Goal: Task Accomplishment & Management: Use online tool/utility

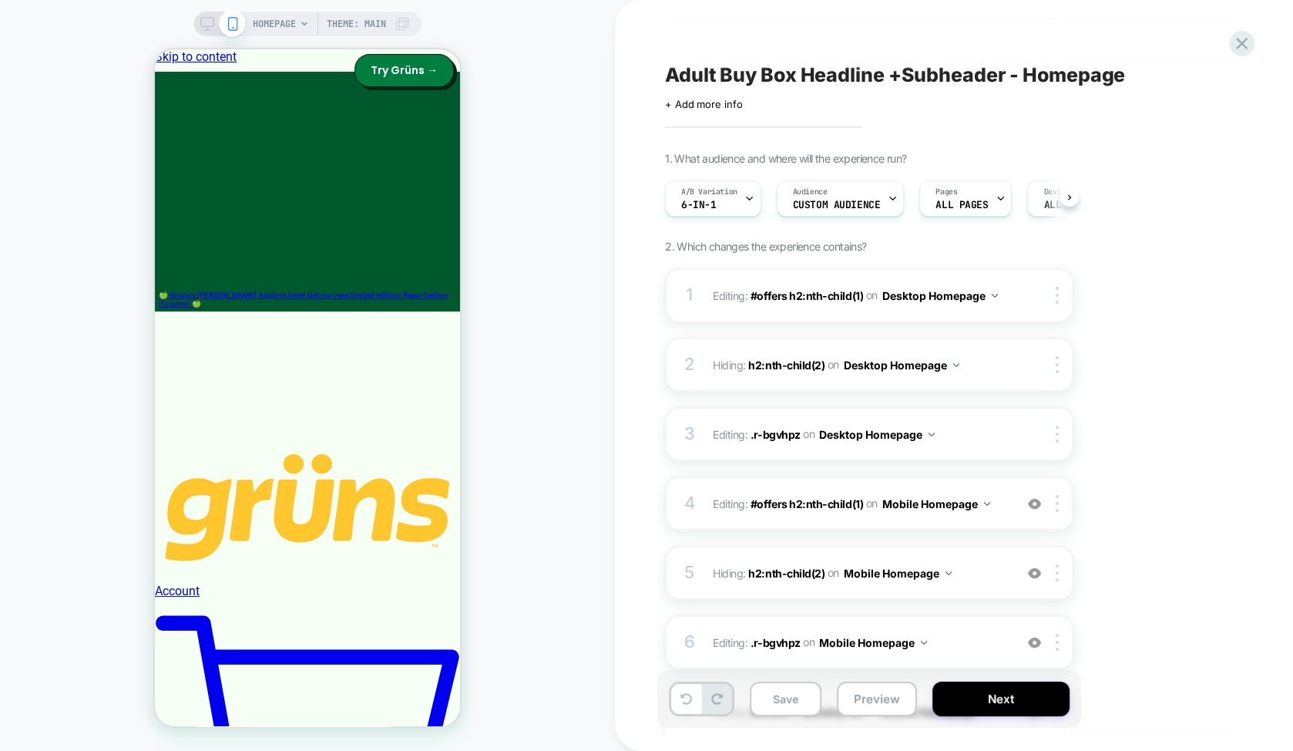
scroll to position [0, 1]
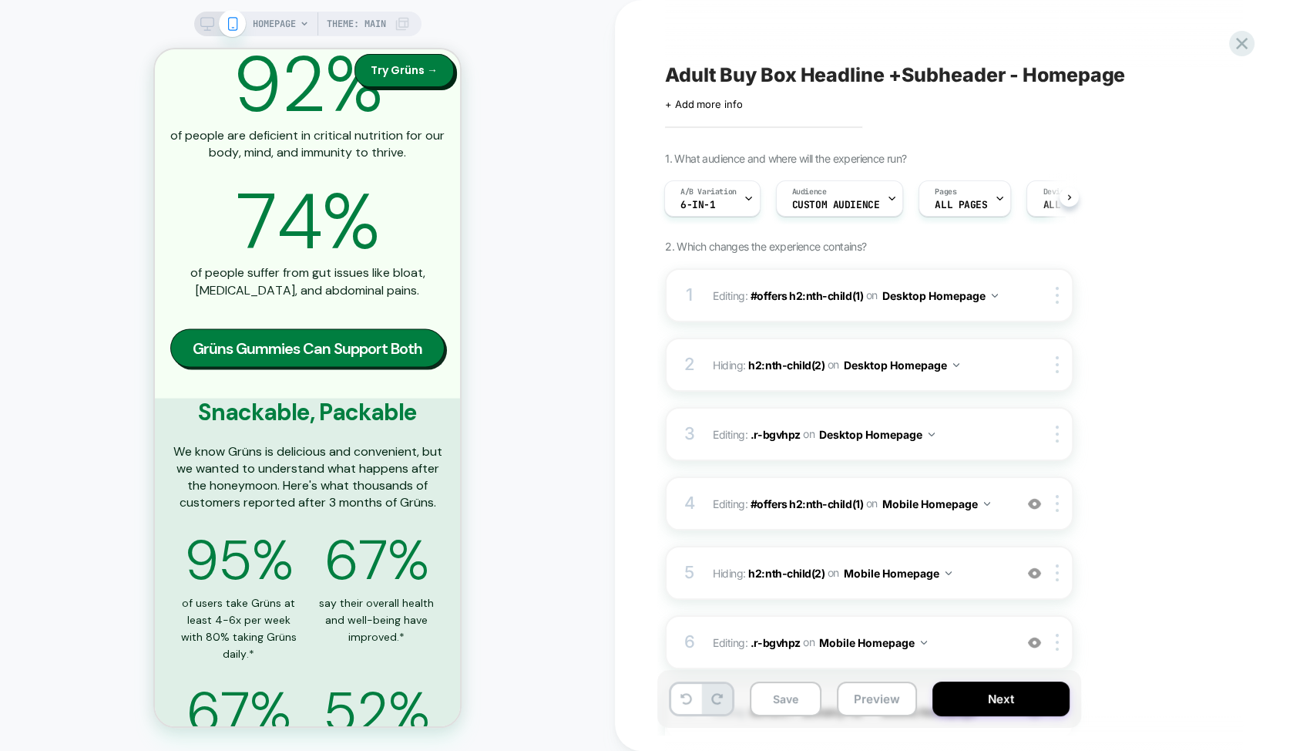
scroll to position [2923, 0]
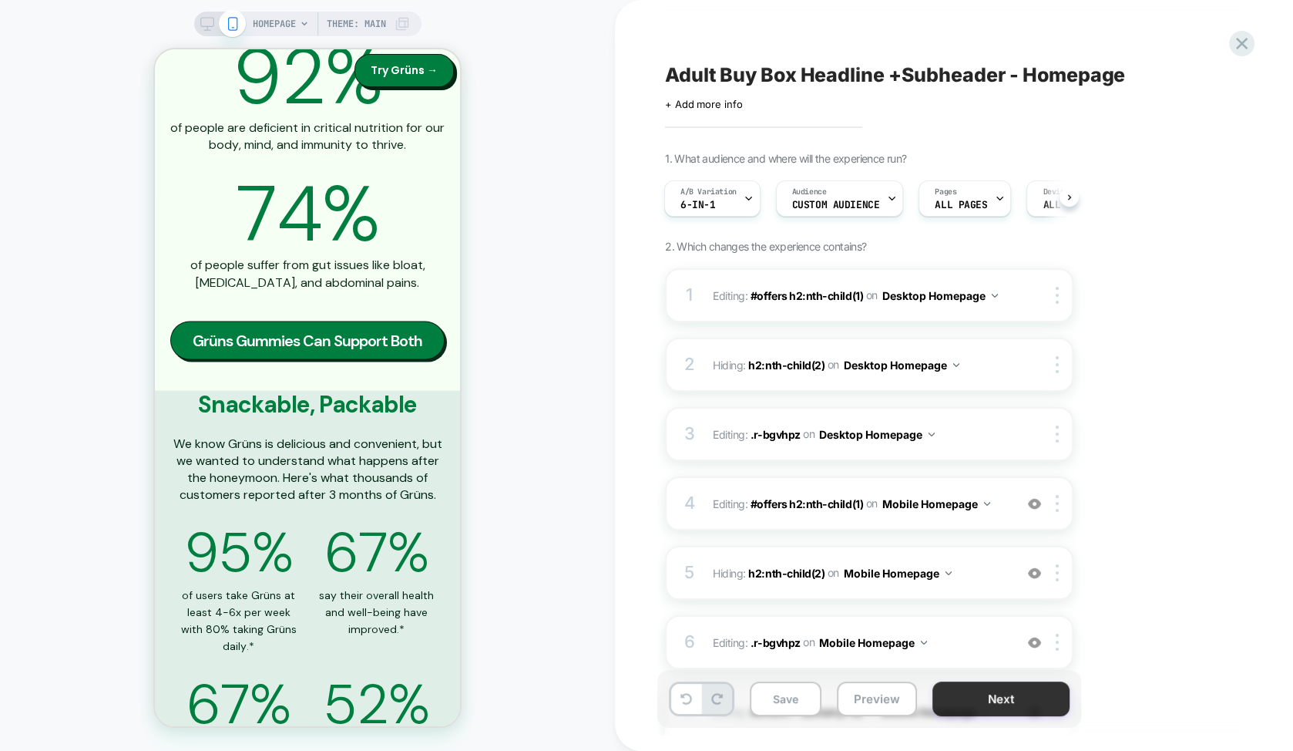
click at [971, 698] on button "Next" at bounding box center [1001, 698] width 137 height 35
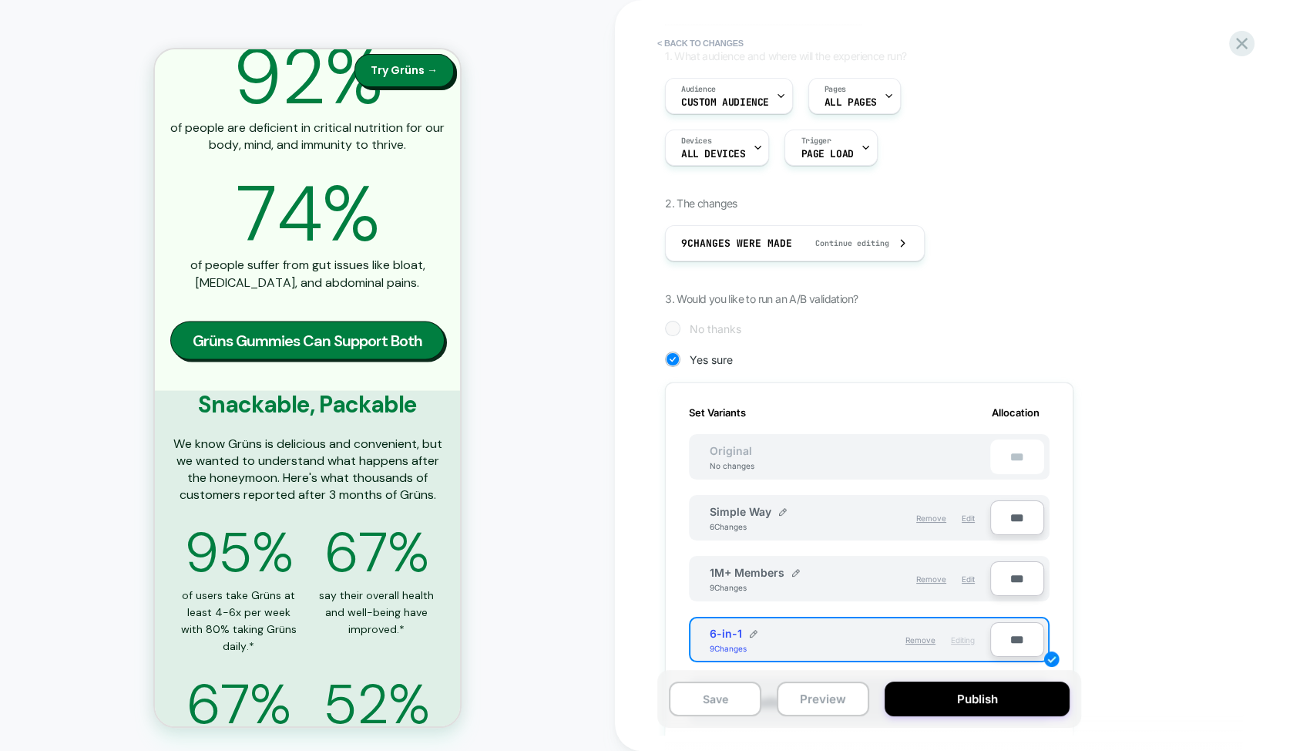
scroll to position [156, 0]
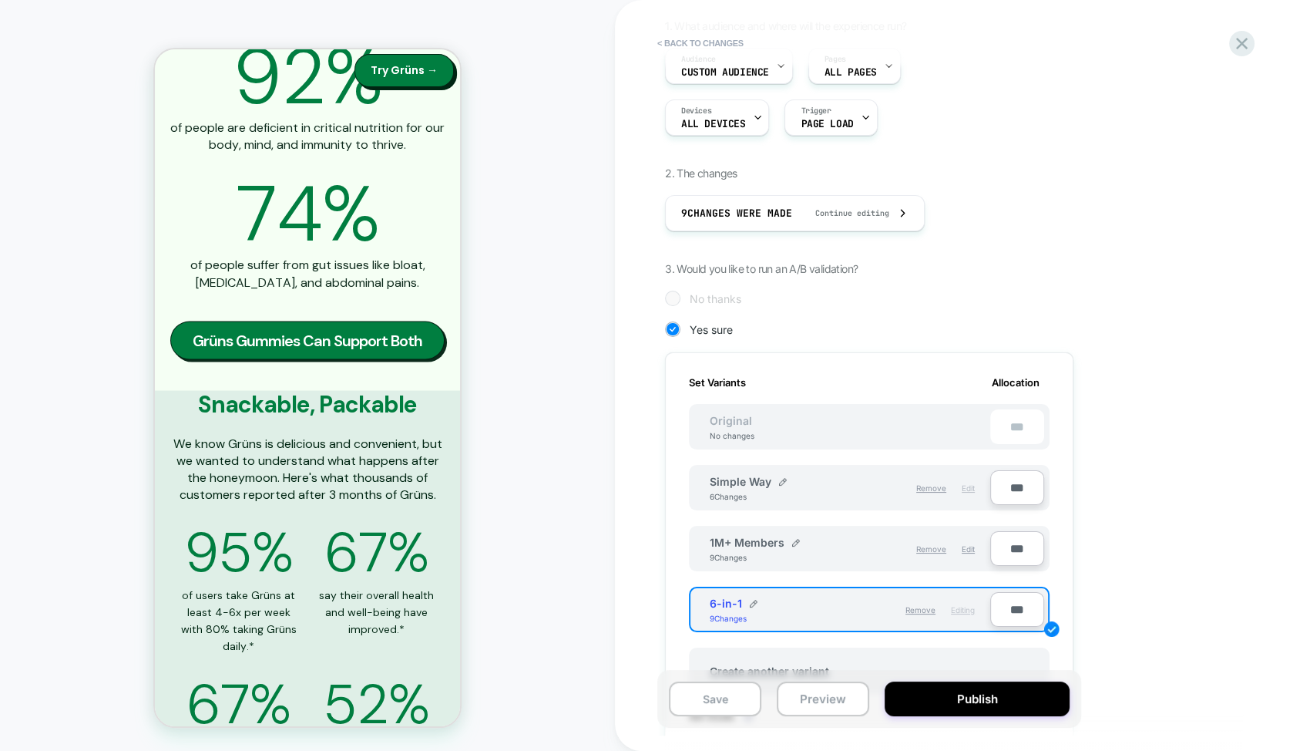
click at [971, 486] on span "Edit" at bounding box center [968, 487] width 13 height 9
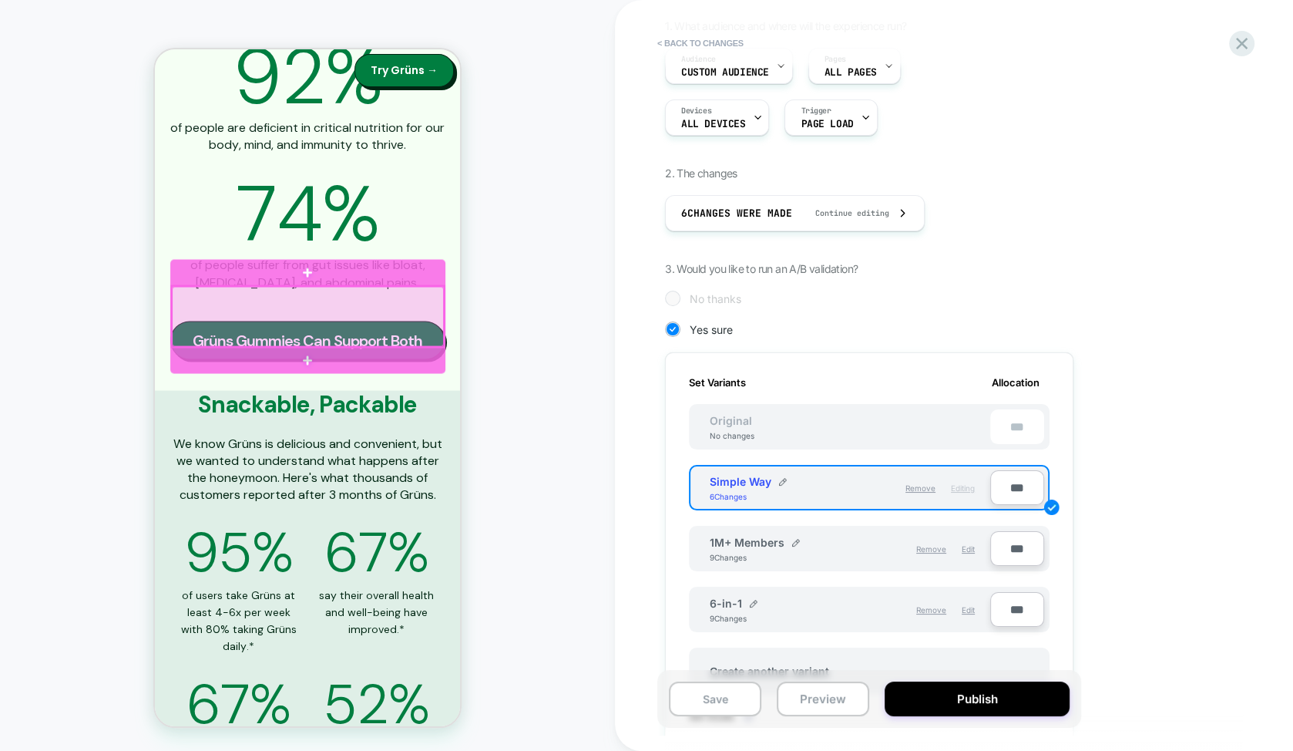
click at [354, 314] on div at bounding box center [308, 316] width 272 height 60
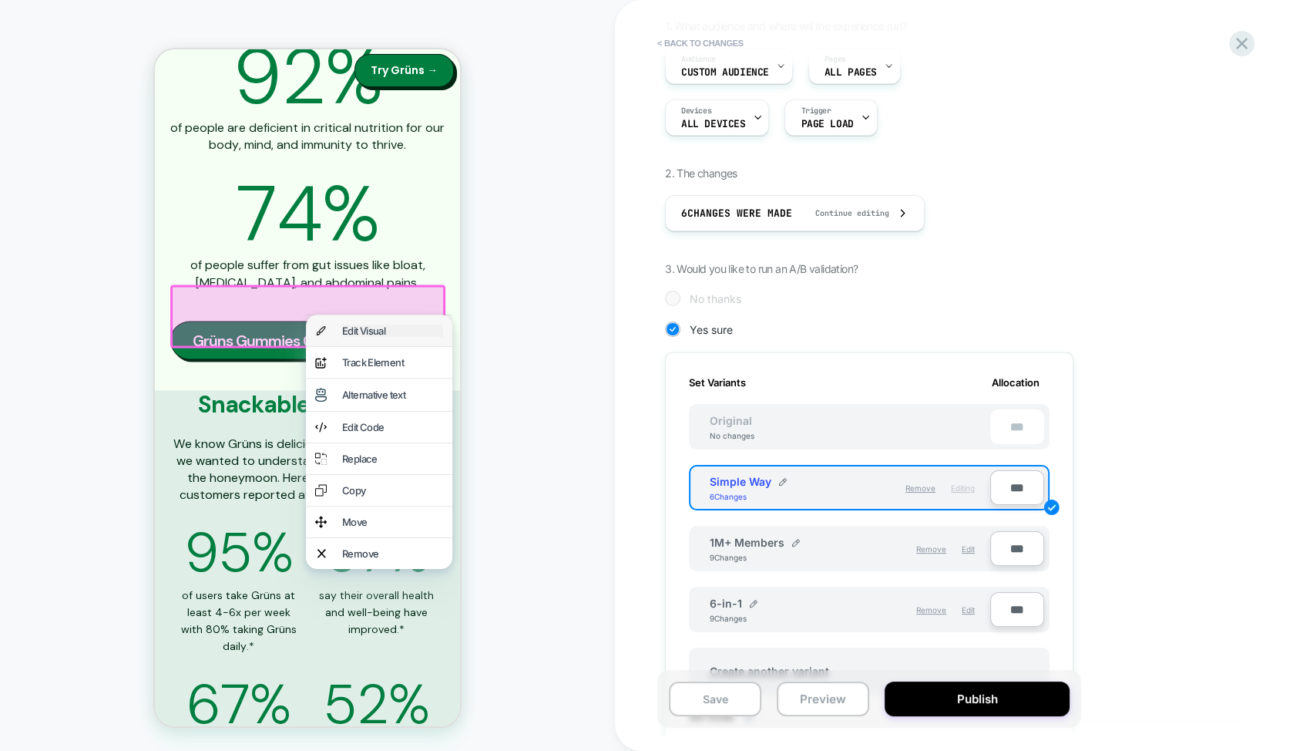
click at [378, 333] on div "Edit Visual" at bounding box center [392, 330] width 101 height 12
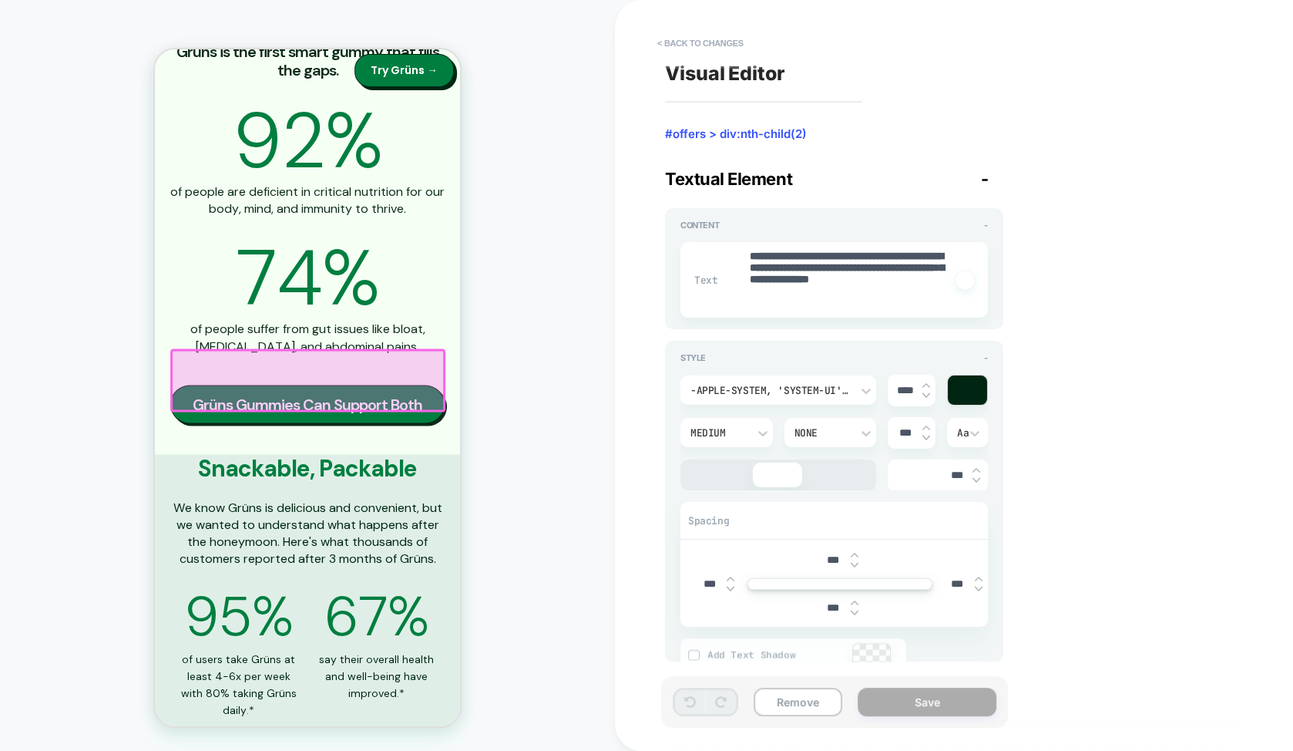
scroll to position [2850, 0]
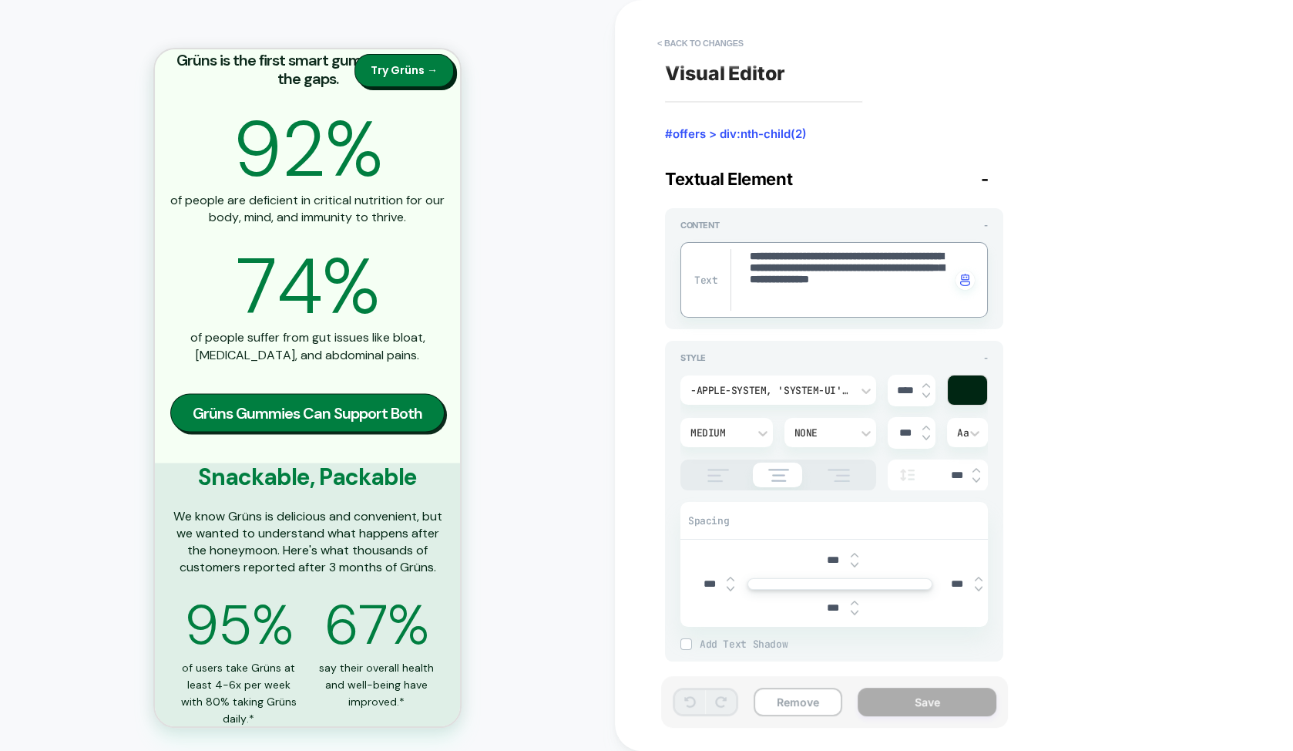
click at [811, 274] on textarea "**********" at bounding box center [849, 280] width 203 height 62
paste textarea
type textarea "*"
type textarea "**********"
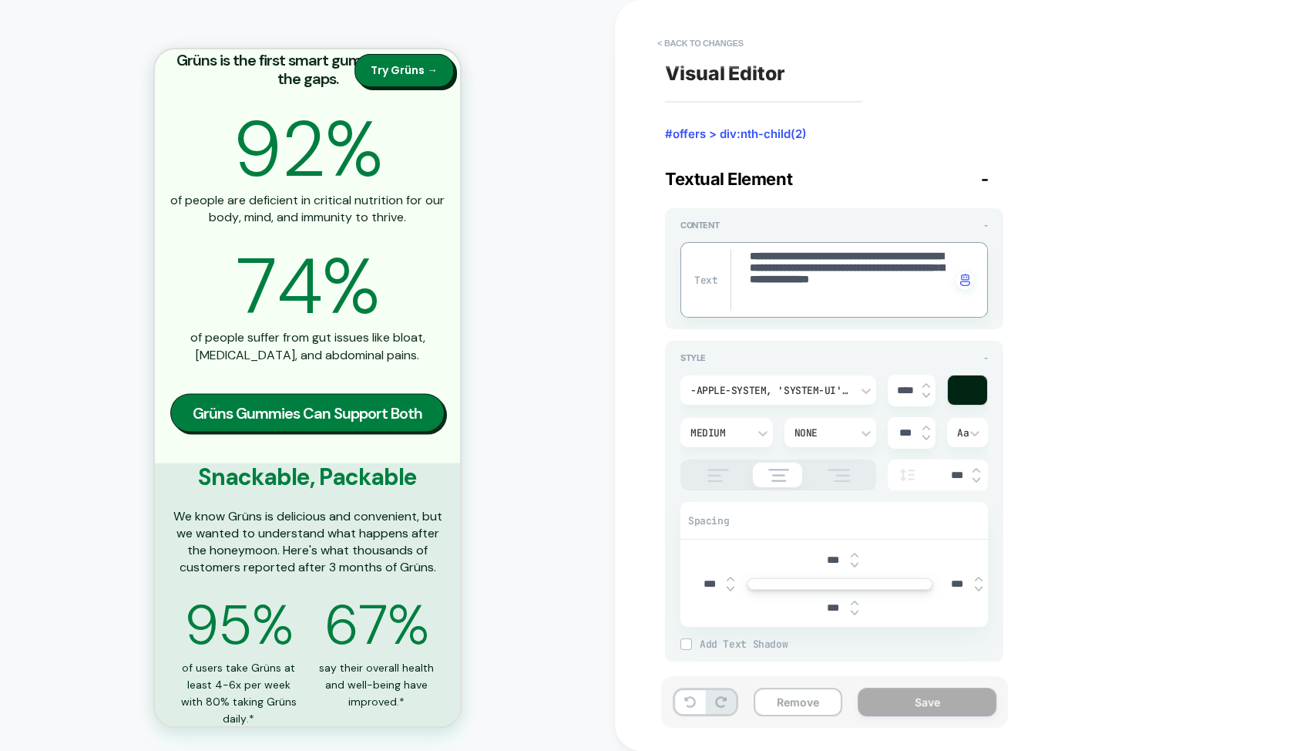
type textarea "*"
type textarea "**********"
click at [920, 698] on button "Save" at bounding box center [927, 702] width 139 height 29
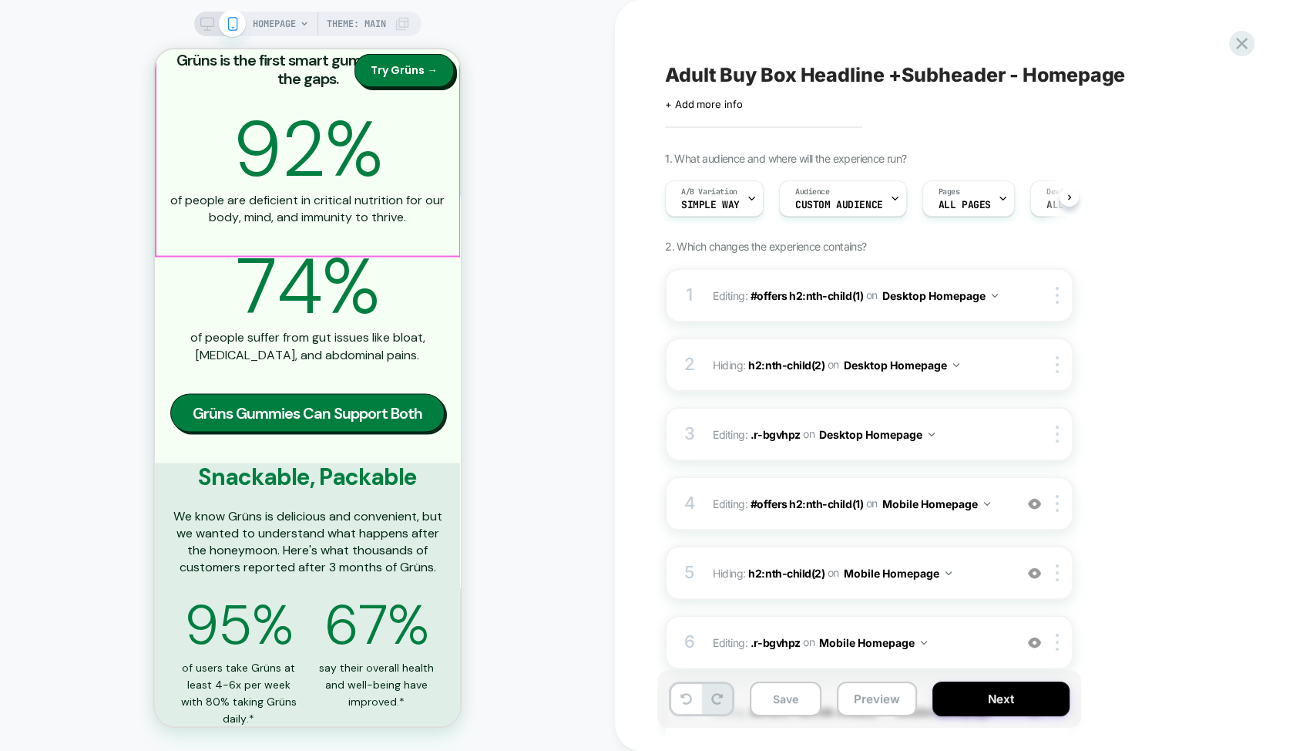
scroll to position [0, 1]
click at [207, 24] on icon at bounding box center [207, 24] width 14 height 14
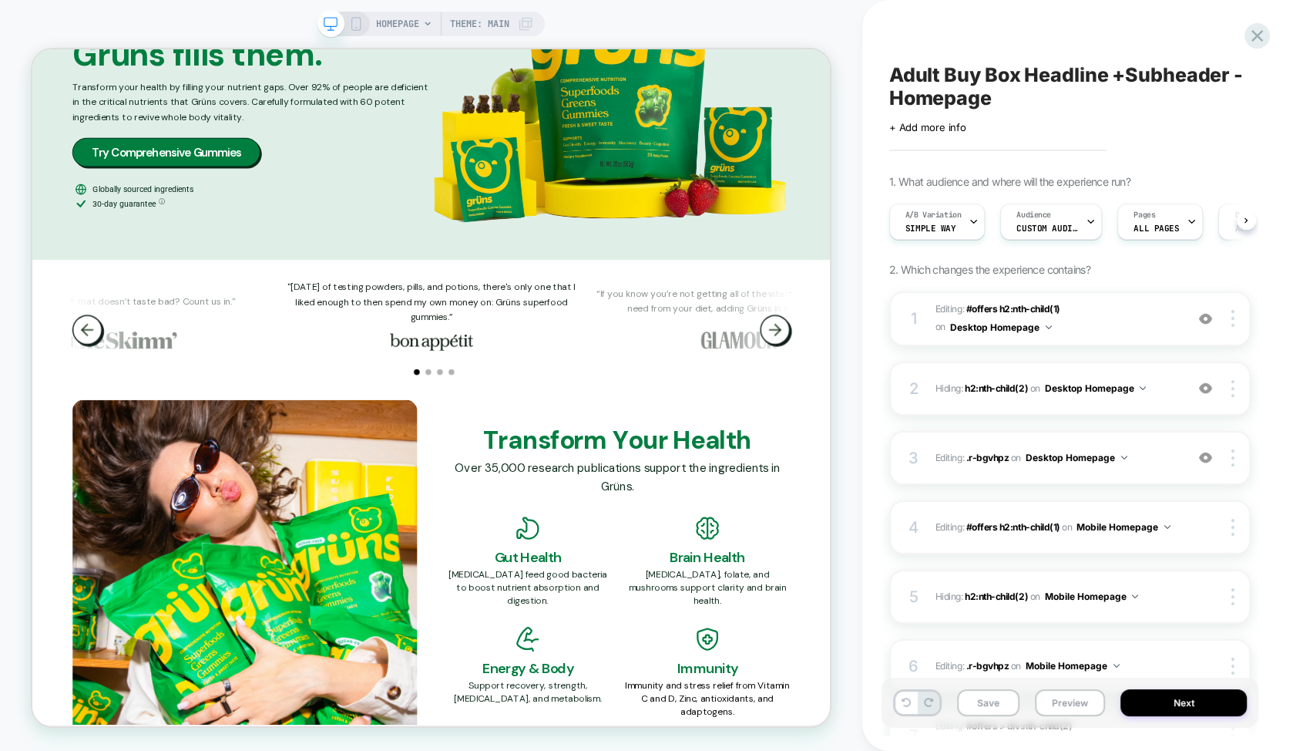
scroll to position [0, 1]
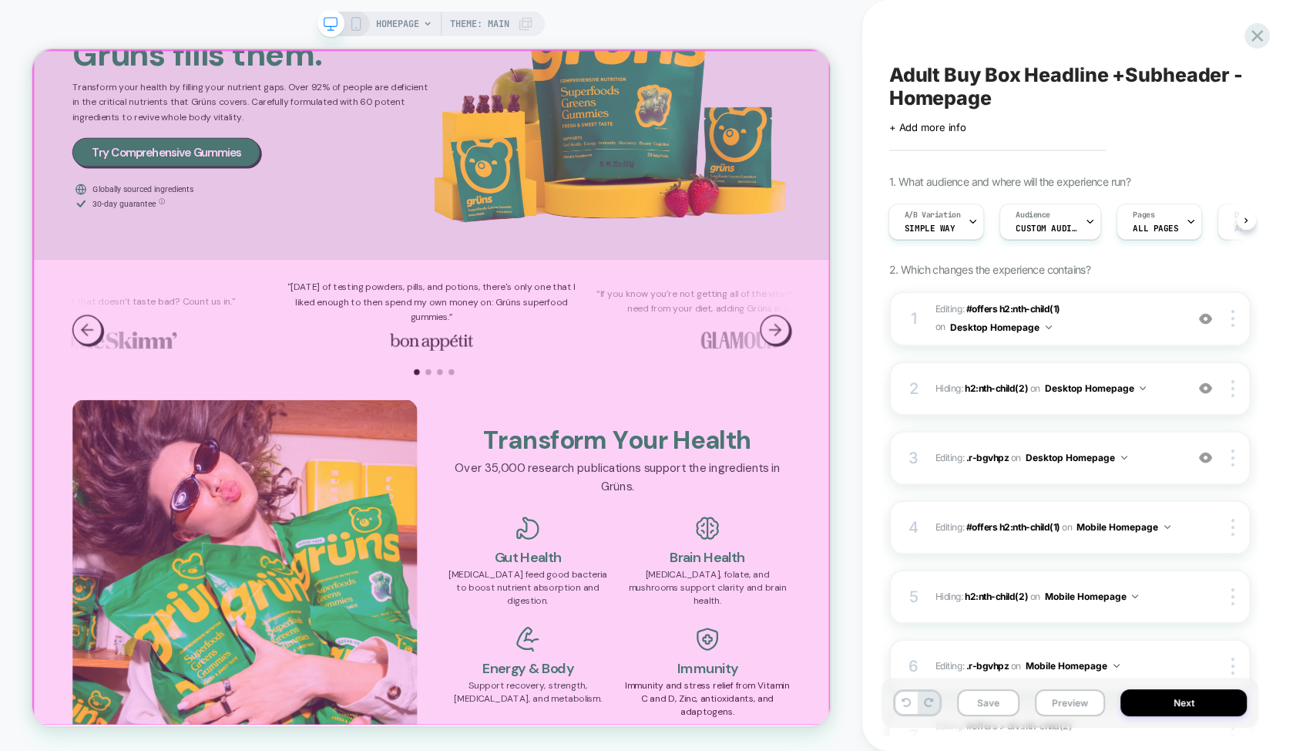
click at [1084, 62] on div at bounding box center [564, 500] width 1061 height 899
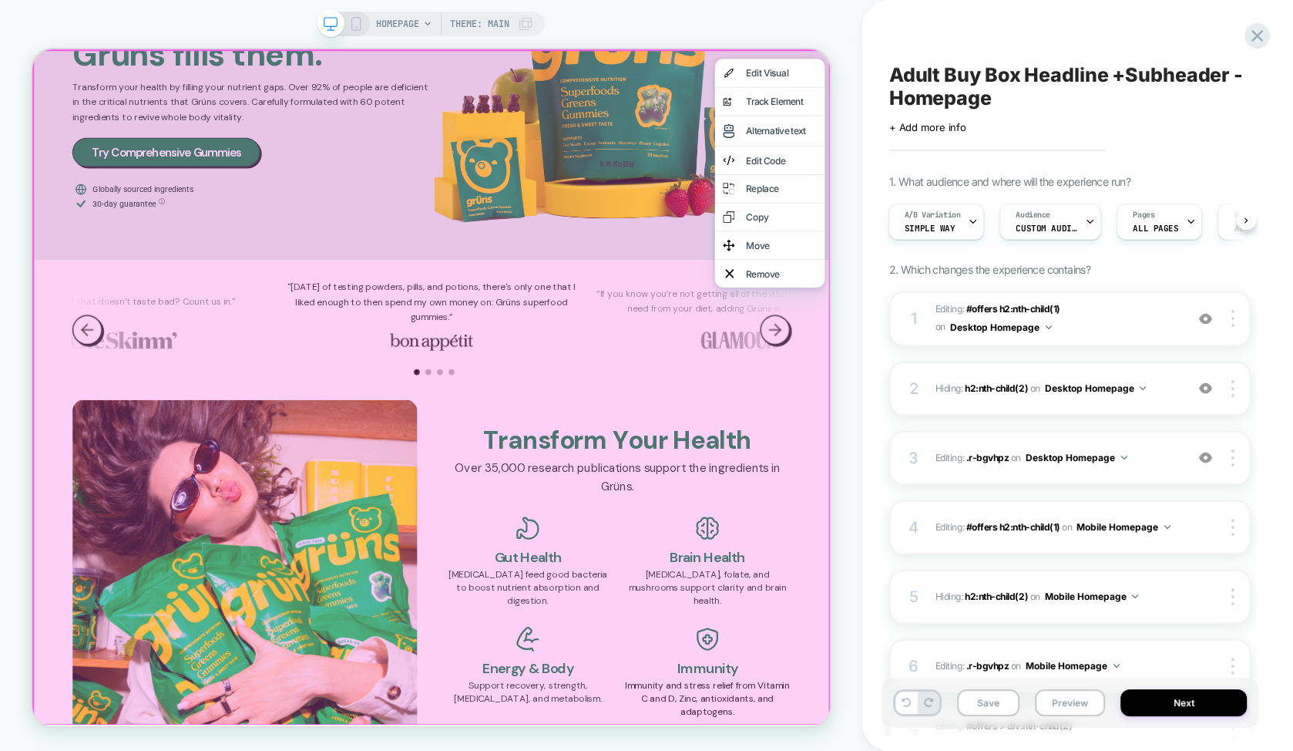
click at [851, 25] on div "HOMEPAGE Theme: MAIN" at bounding box center [431, 375] width 862 height 720
click at [788, 32] on div "HOMEPAGE Theme: MAIN" at bounding box center [431, 375] width 862 height 720
click at [850, 77] on div at bounding box center [564, 500] width 1064 height 902
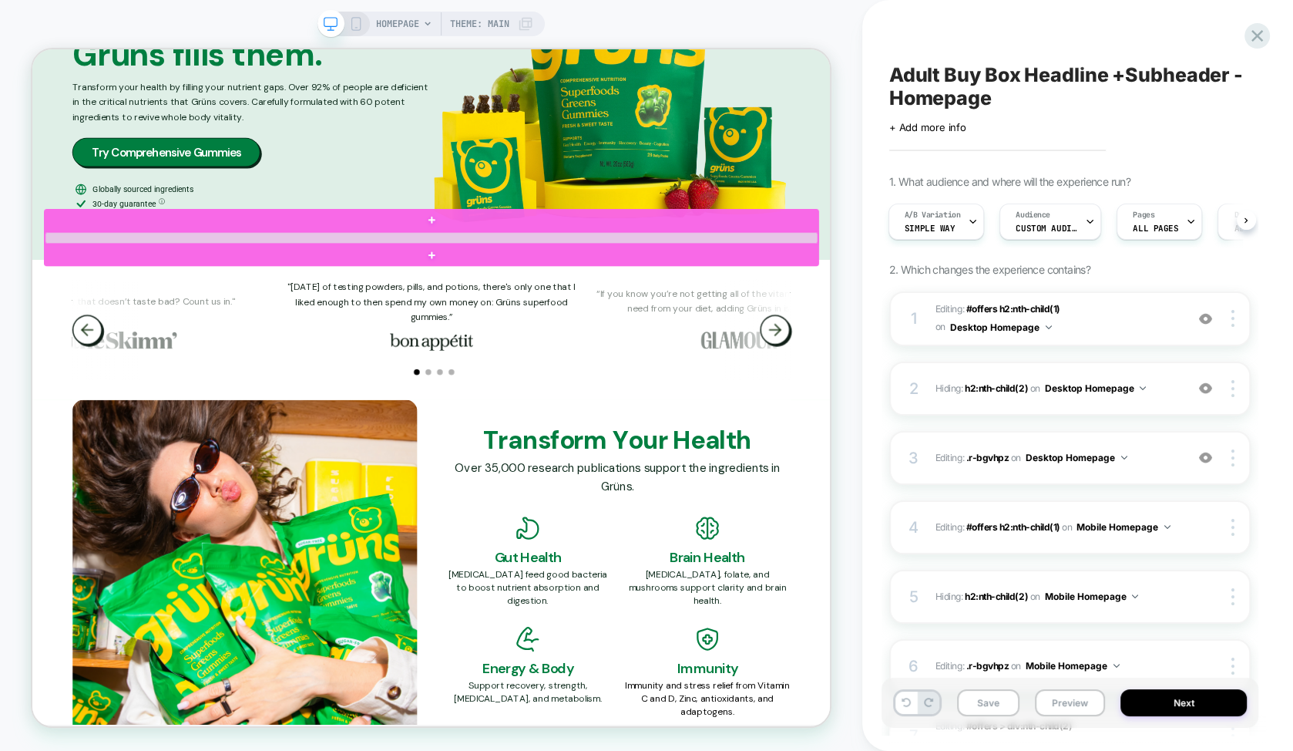
click at [617, 301] on div at bounding box center [564, 300] width 1030 height 15
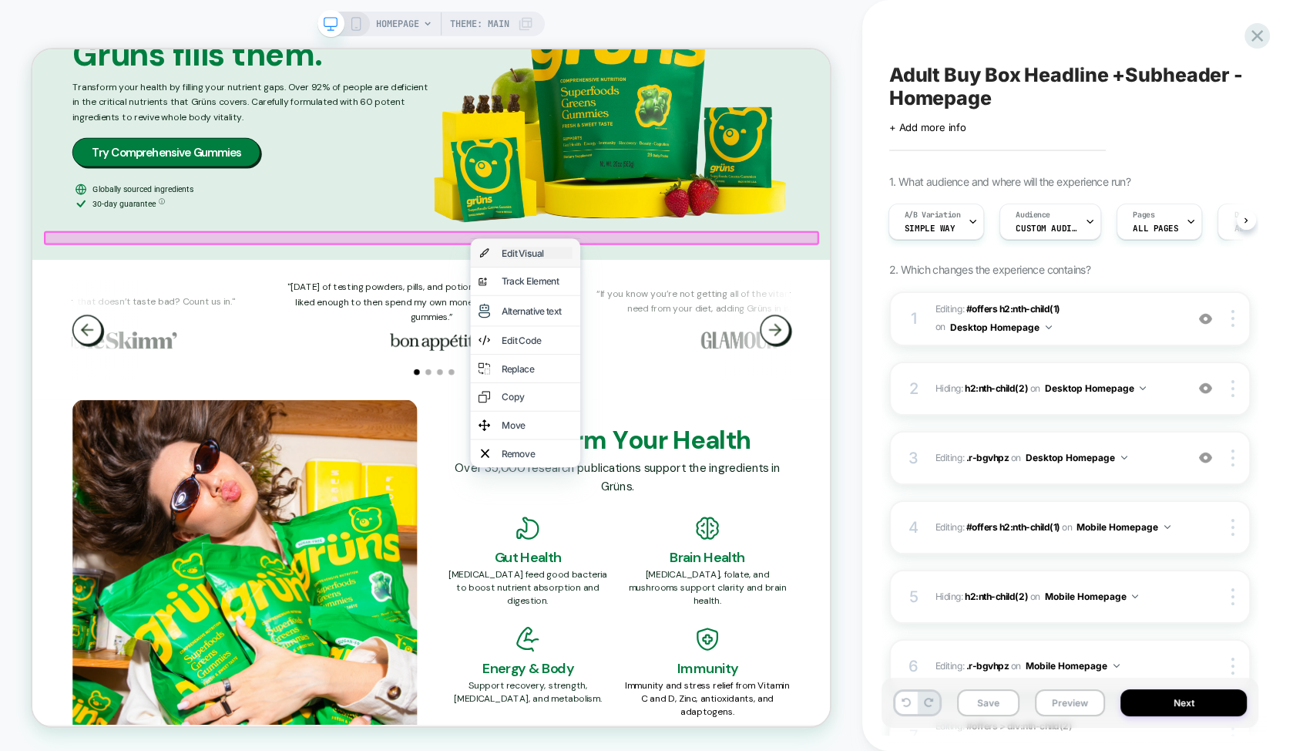
click at [658, 317] on div "Edit Visual" at bounding box center [705, 320] width 94 height 15
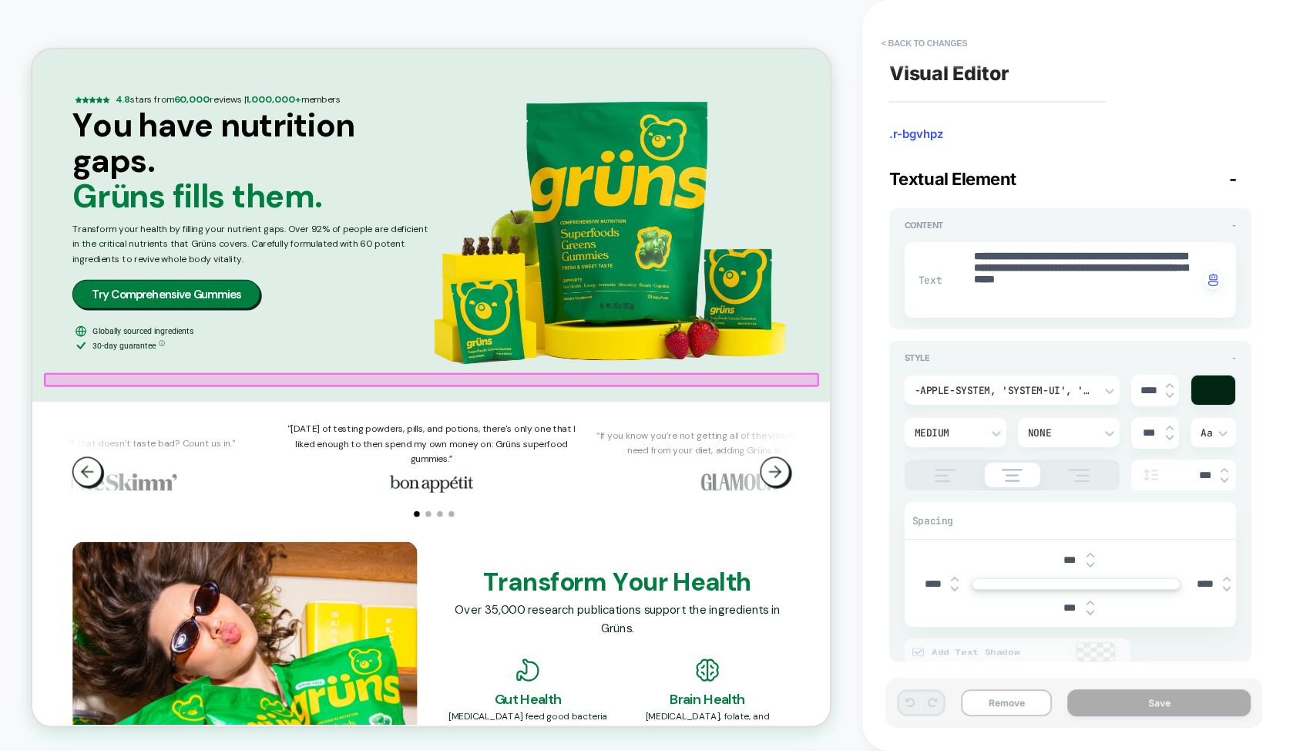
scroll to position [2039, 0]
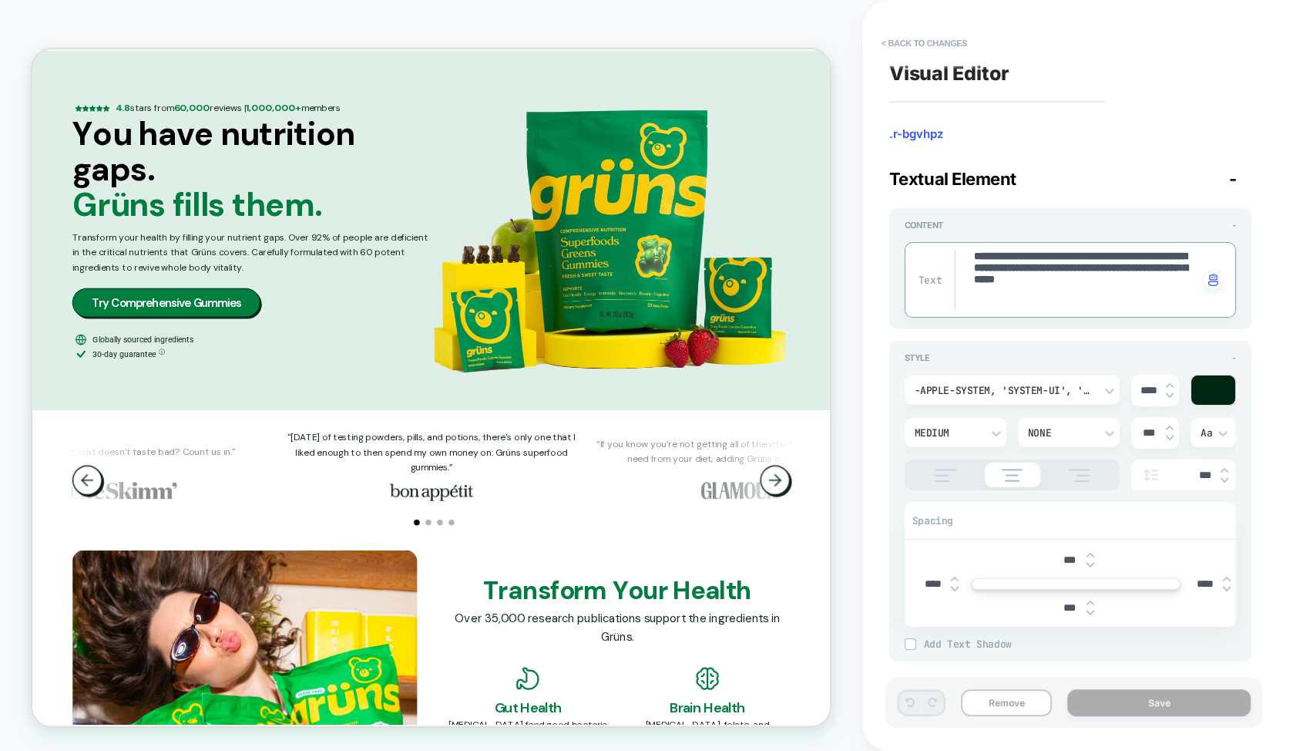
click at [1038, 290] on textarea "**********" at bounding box center [1086, 280] width 227 height 62
paste textarea
type textarea "*"
type textarea "**********"
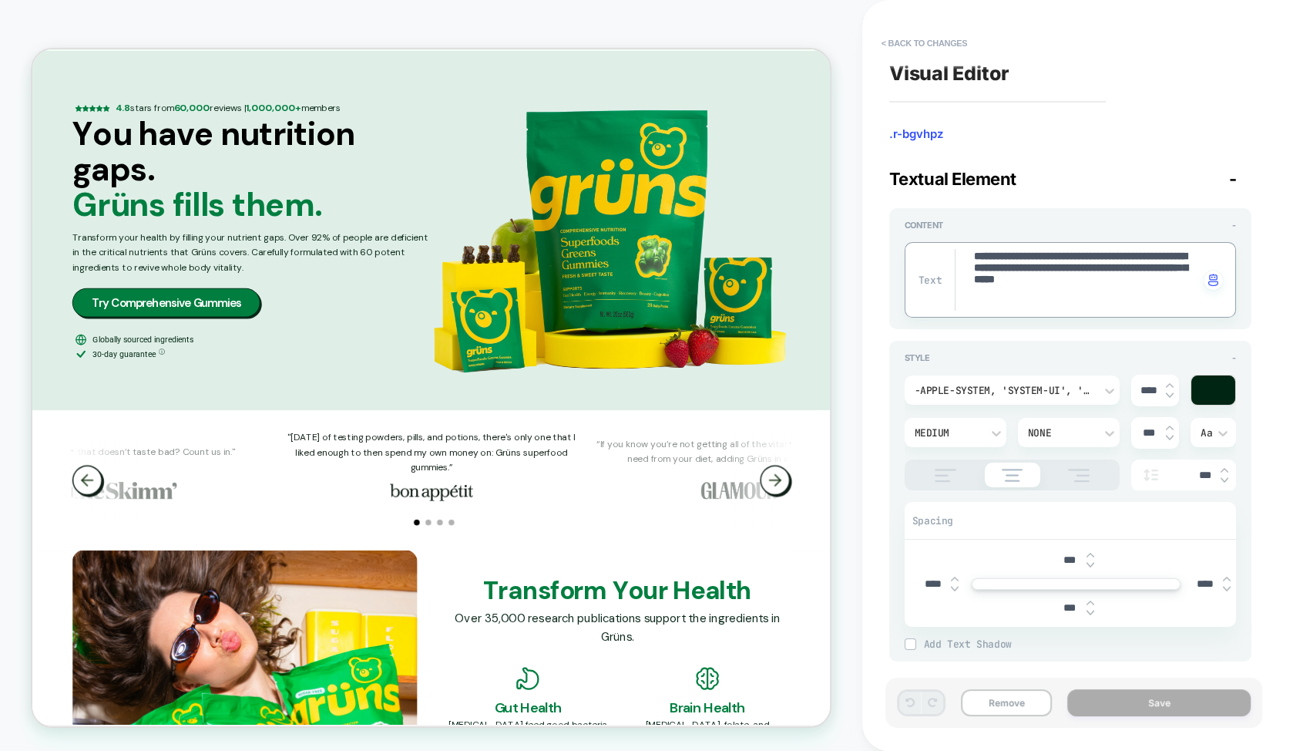
type textarea "*"
type textarea "**********"
click at [1175, 701] on button "Save" at bounding box center [1158, 702] width 183 height 27
type textarea "*"
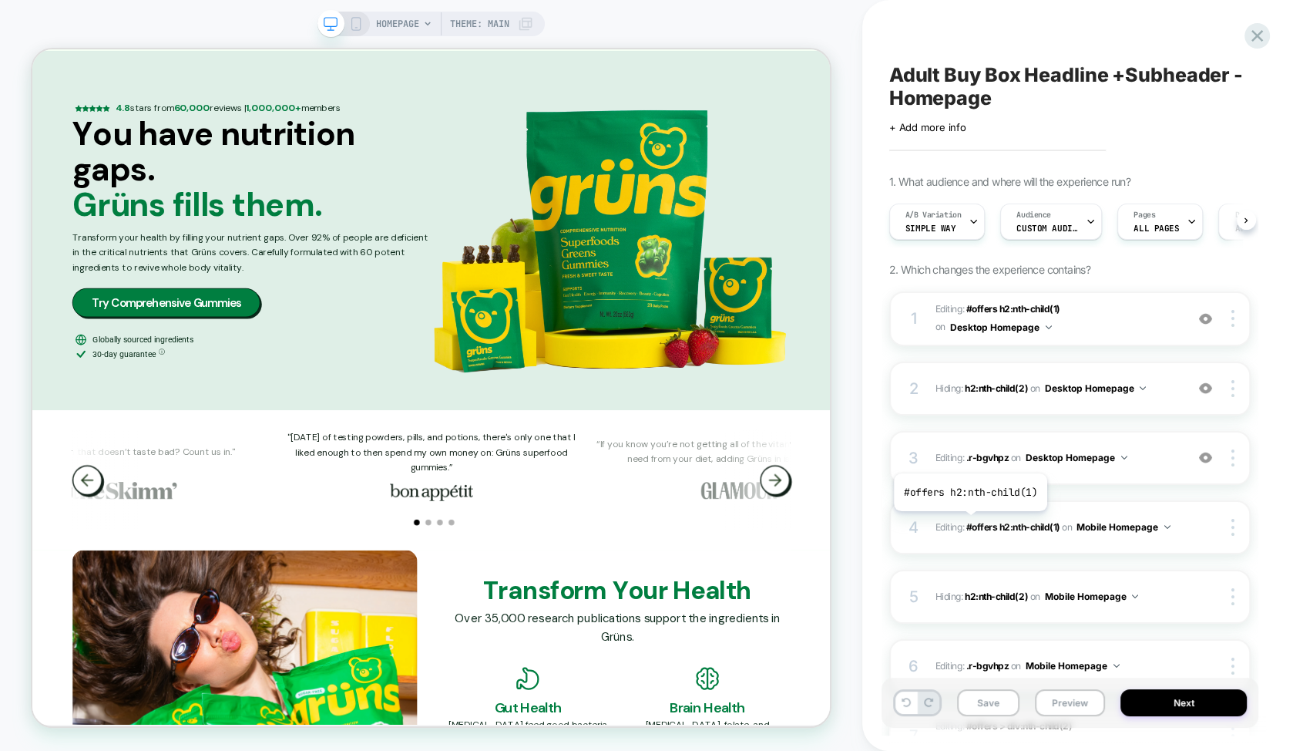
scroll to position [0, 1]
click at [356, 25] on icon at bounding box center [356, 24] width 14 height 14
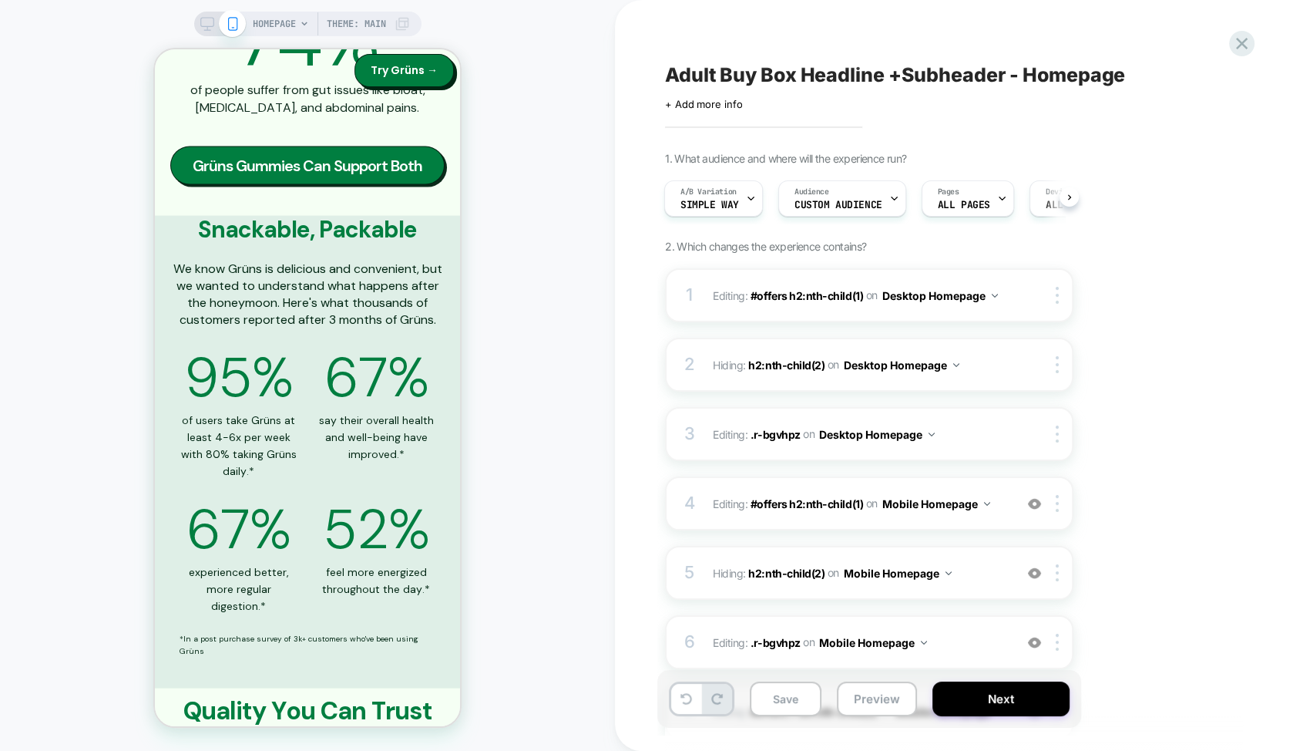
scroll to position [3025, 0]
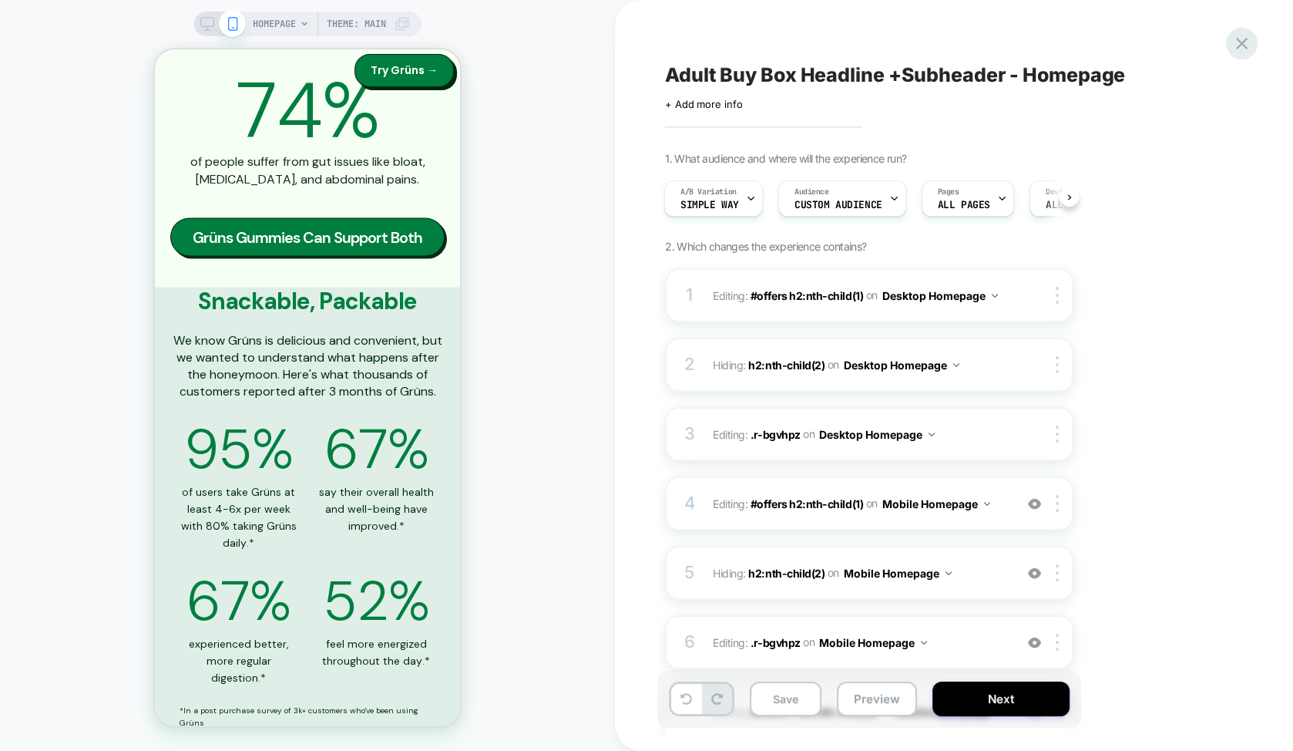
click at [1239, 48] on icon at bounding box center [1242, 44] width 12 height 12
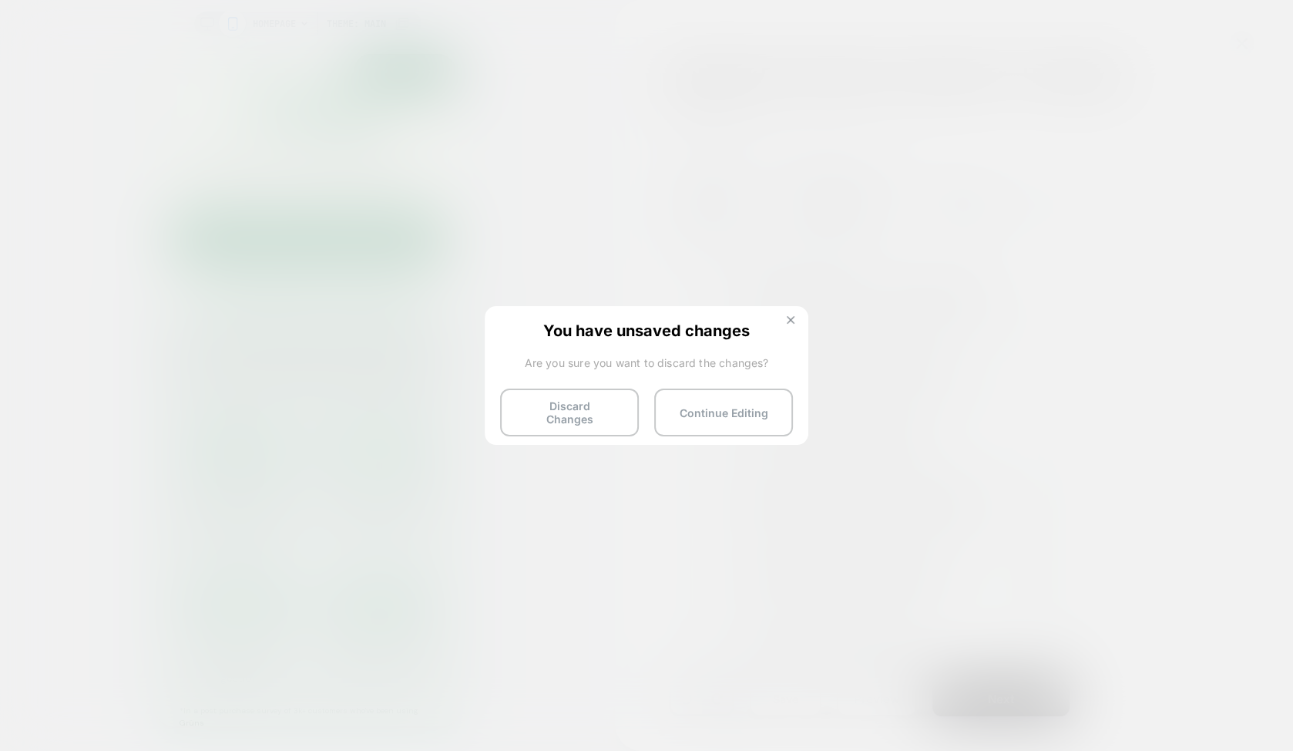
click at [794, 322] on img at bounding box center [791, 320] width 8 height 8
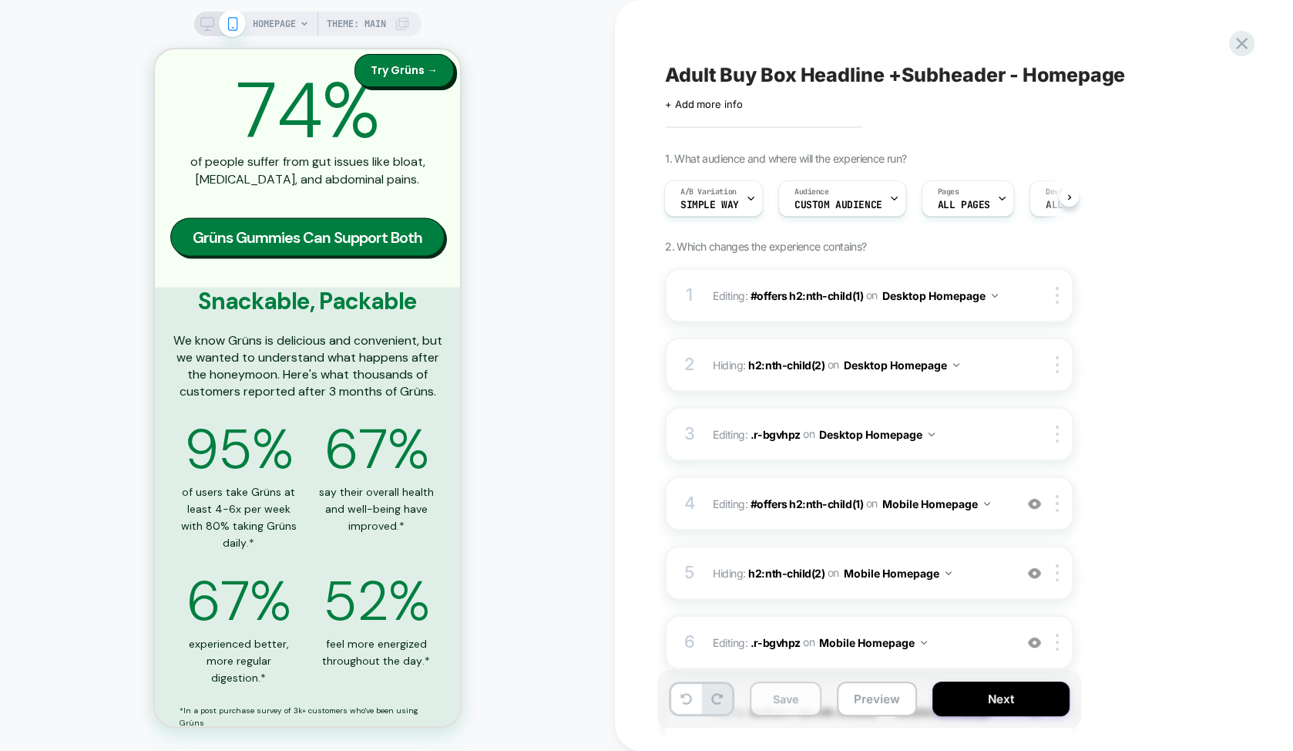
click at [792, 702] on button "Save" at bounding box center [786, 698] width 72 height 35
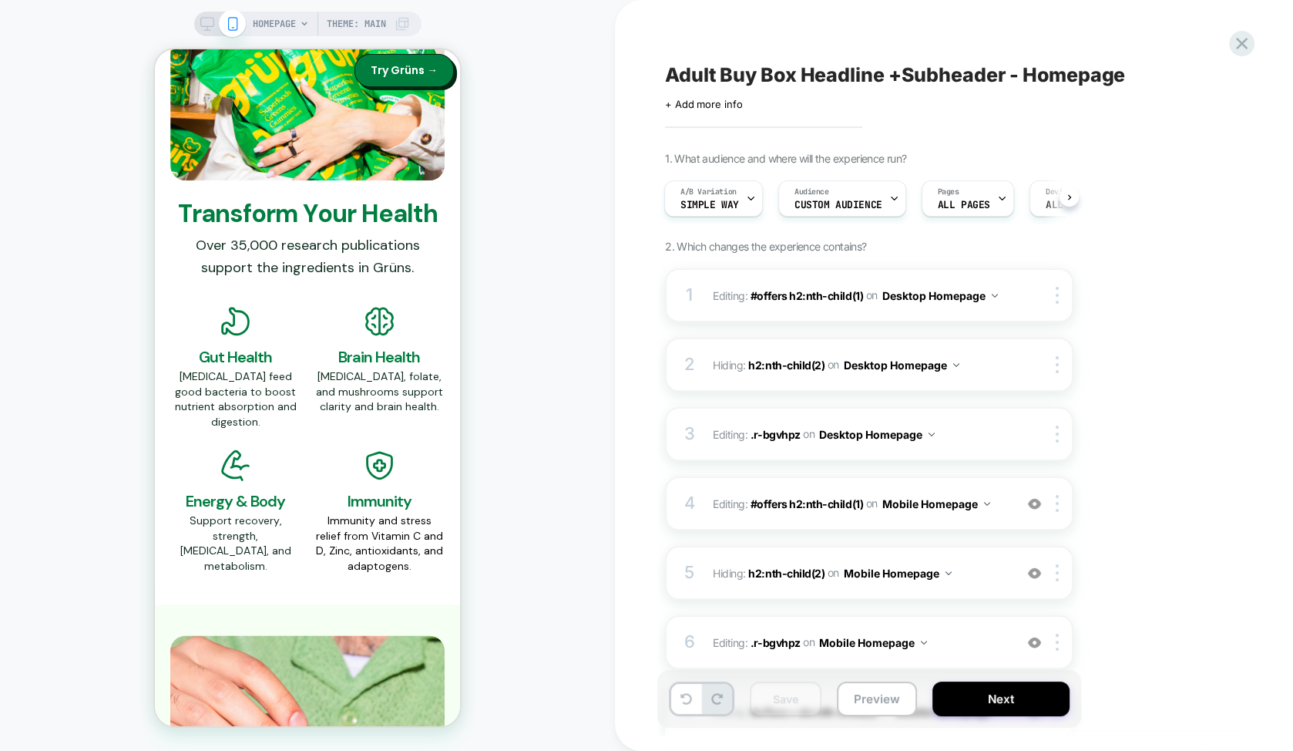
scroll to position [1872, 0]
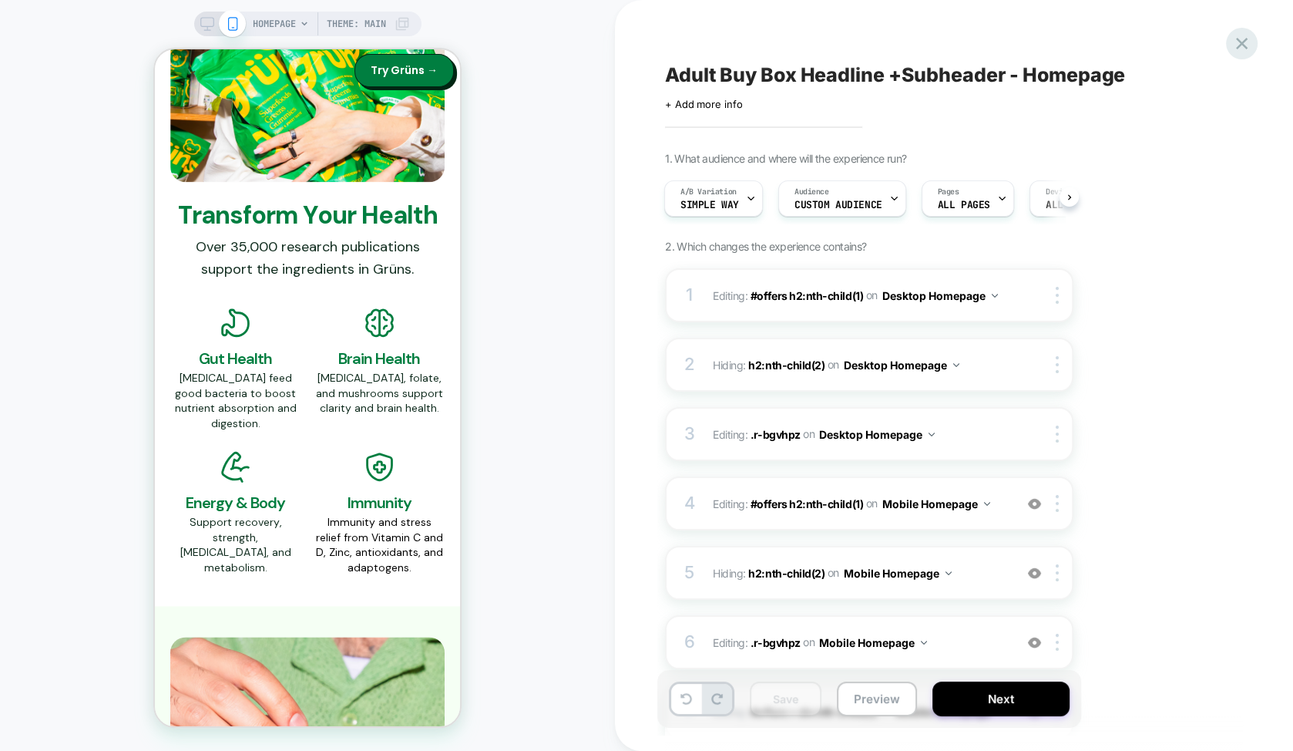
click at [1236, 44] on icon at bounding box center [1242, 43] width 21 height 21
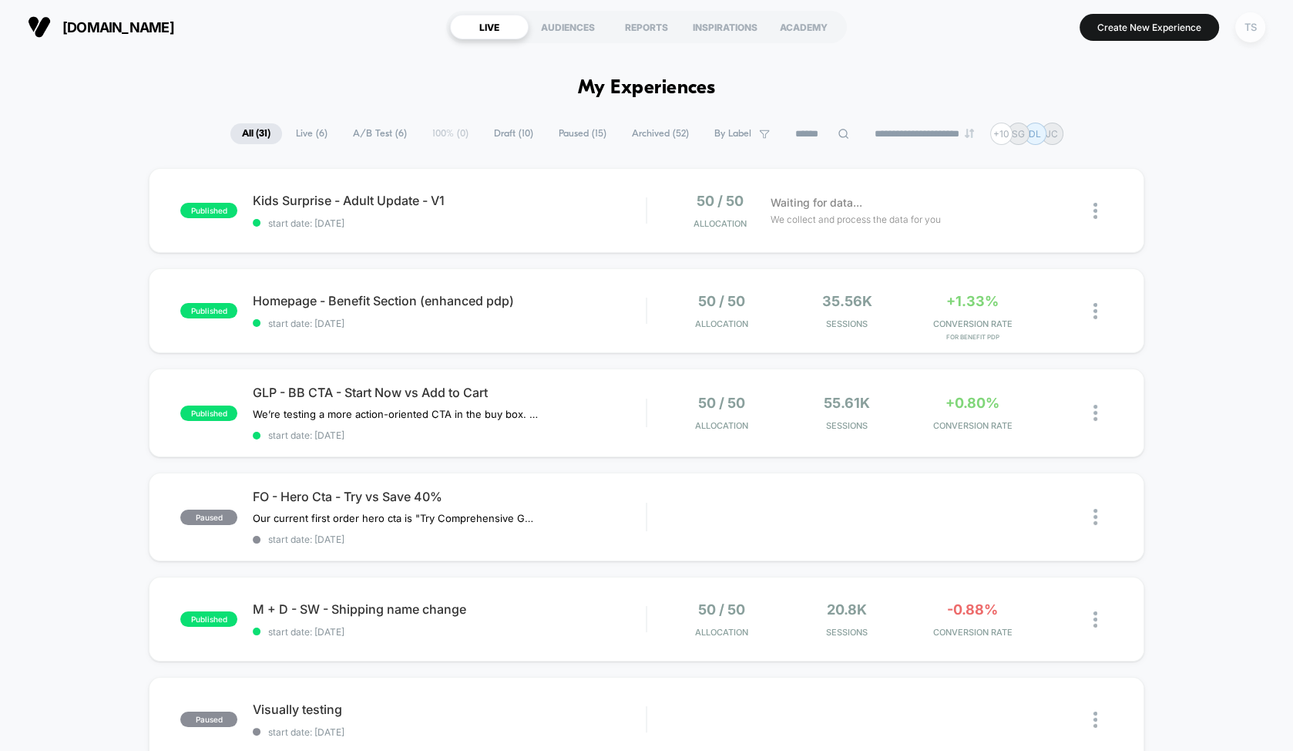
click at [1253, 25] on div "TS" at bounding box center [1251, 27] width 30 height 30
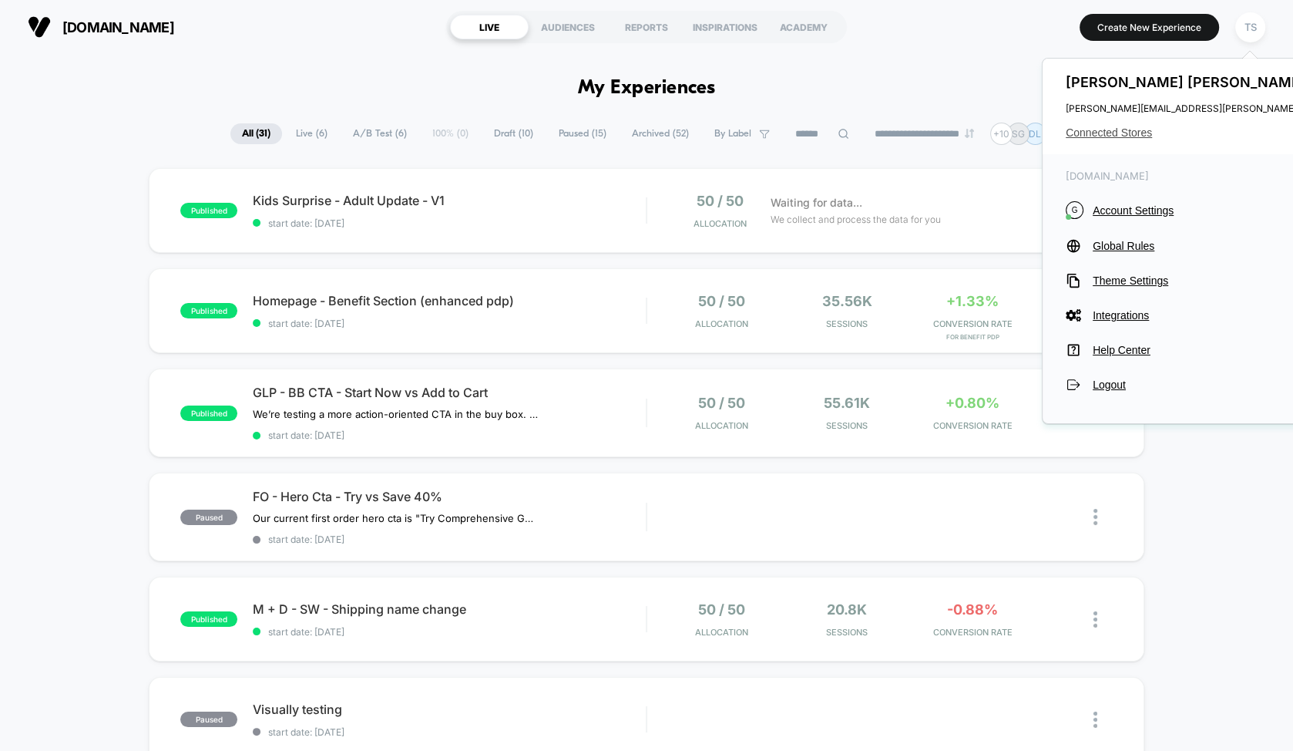
click at [1110, 131] on span "Connected Stores" at bounding box center [1219, 132] width 306 height 12
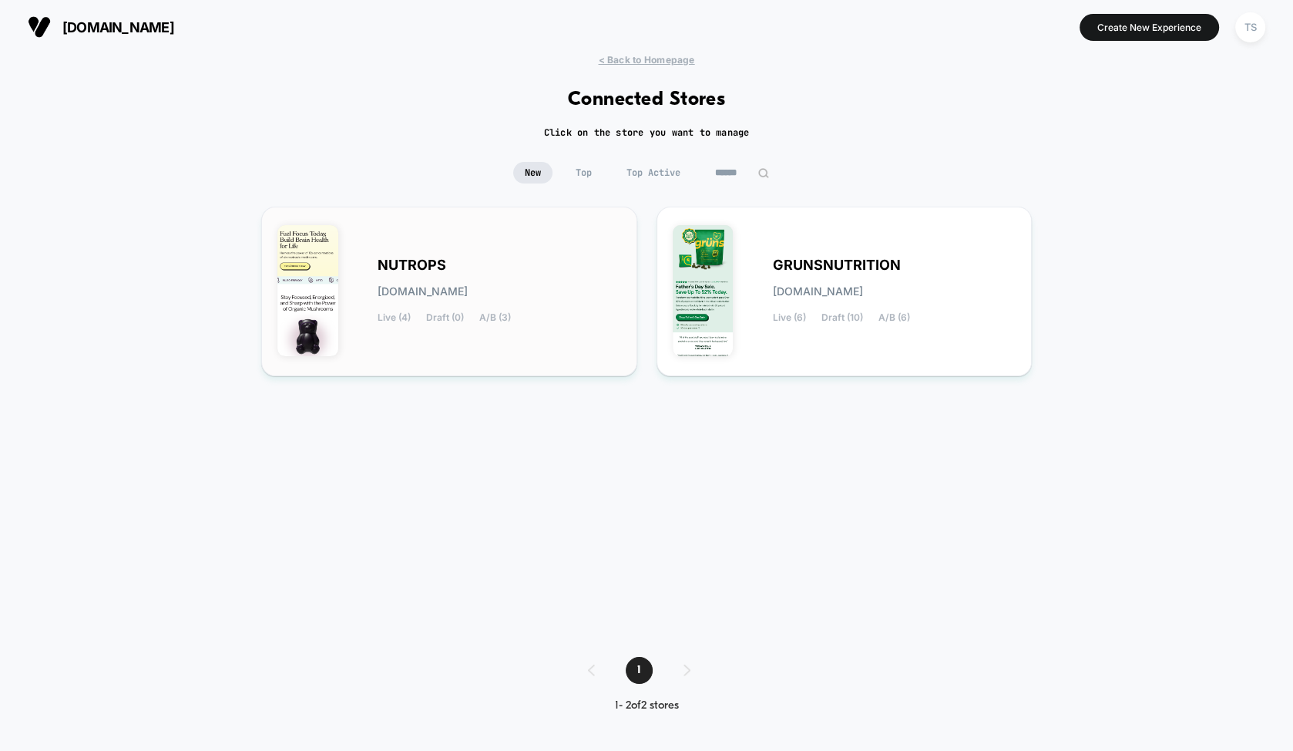
click at [477, 274] on div "NUTROPS [DOMAIN_NAME] Live (4) Draft (0) A/B (3)" at bounding box center [500, 291] width 244 height 63
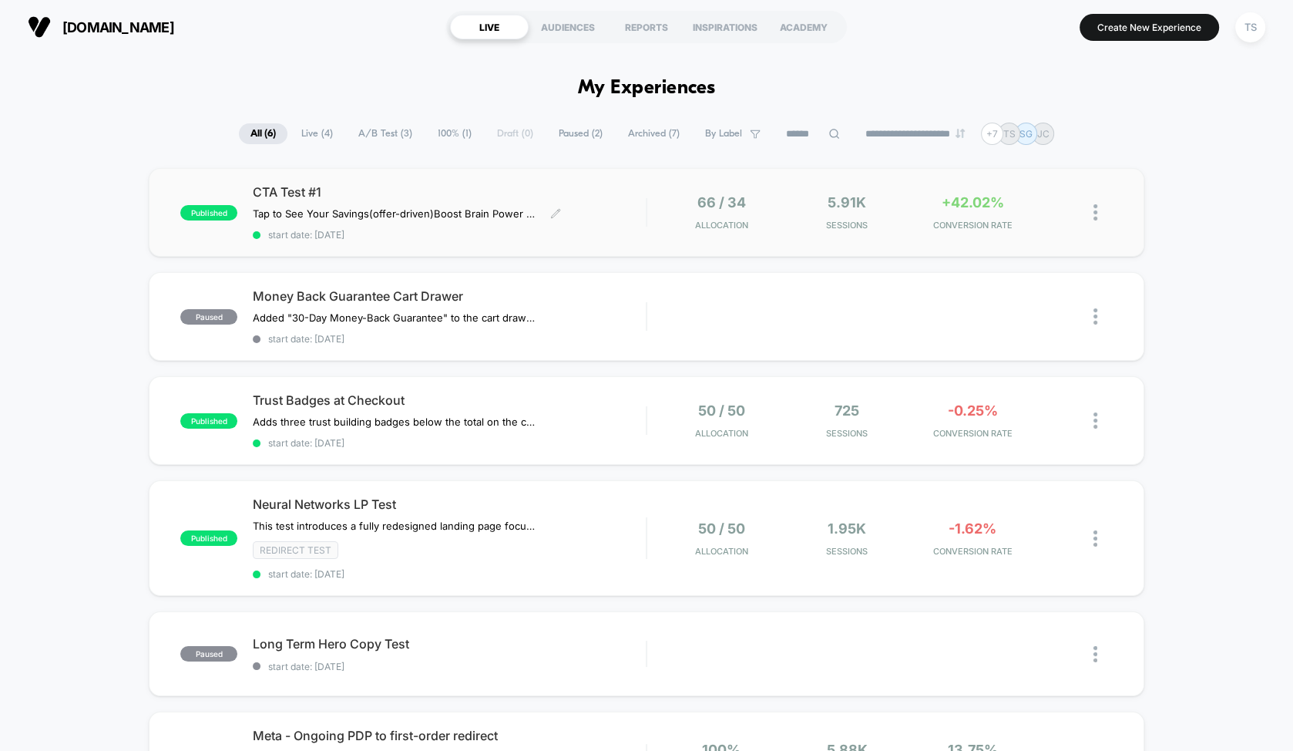
click at [476, 198] on span "CTA Test #1" at bounding box center [449, 191] width 393 height 15
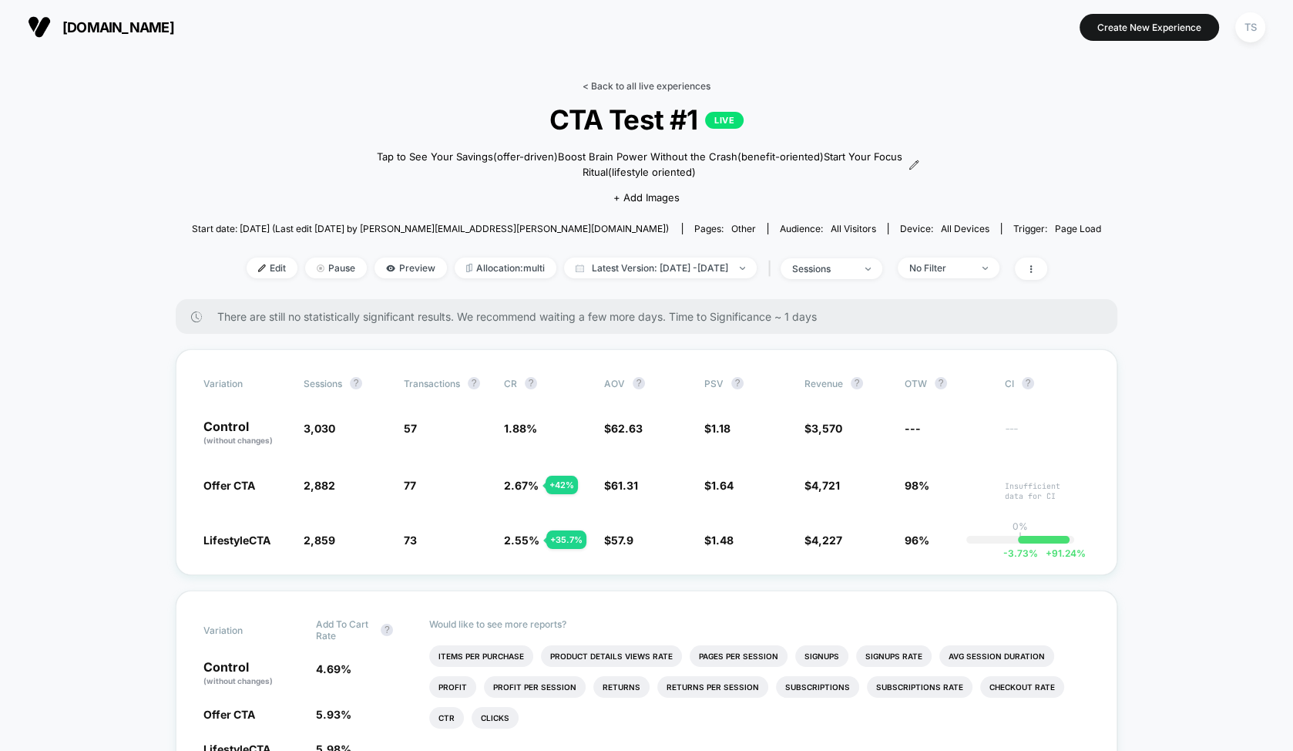
click at [626, 82] on link "< Back to all live experiences" at bounding box center [647, 86] width 128 height 12
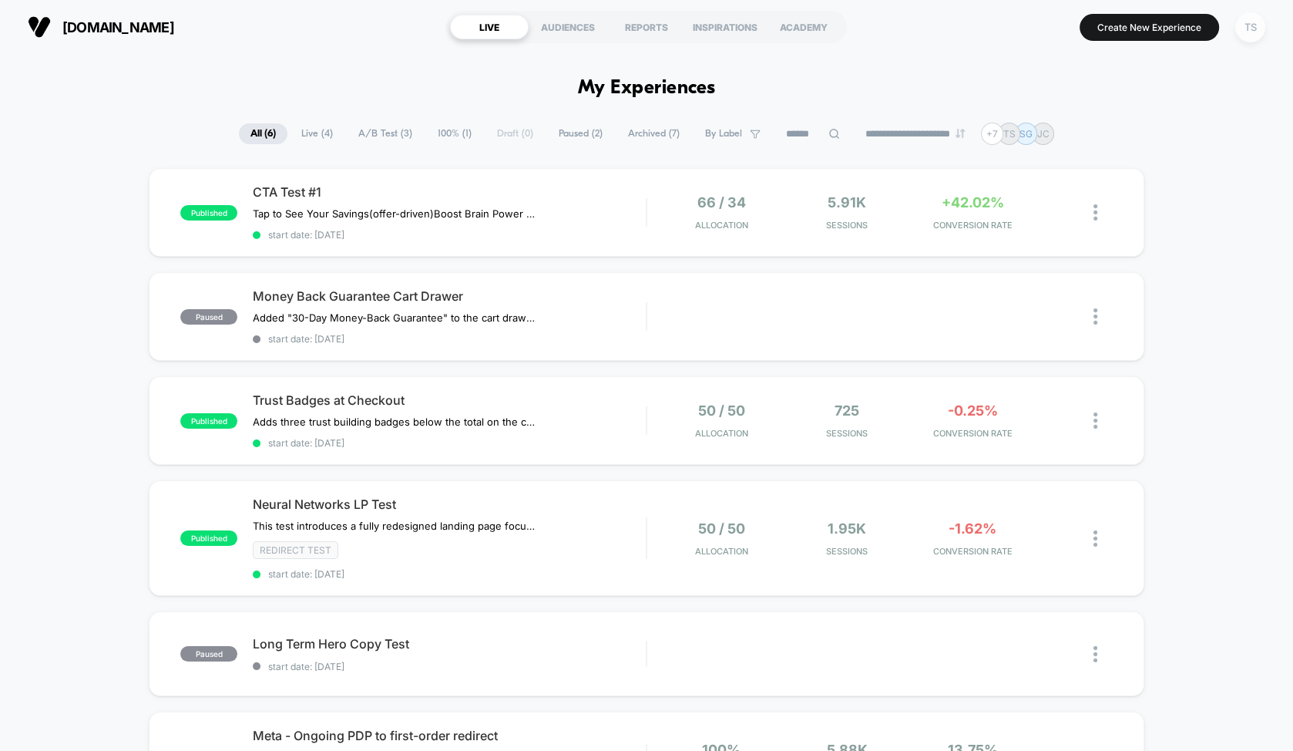
click at [1248, 31] on div "TS" at bounding box center [1251, 27] width 30 height 30
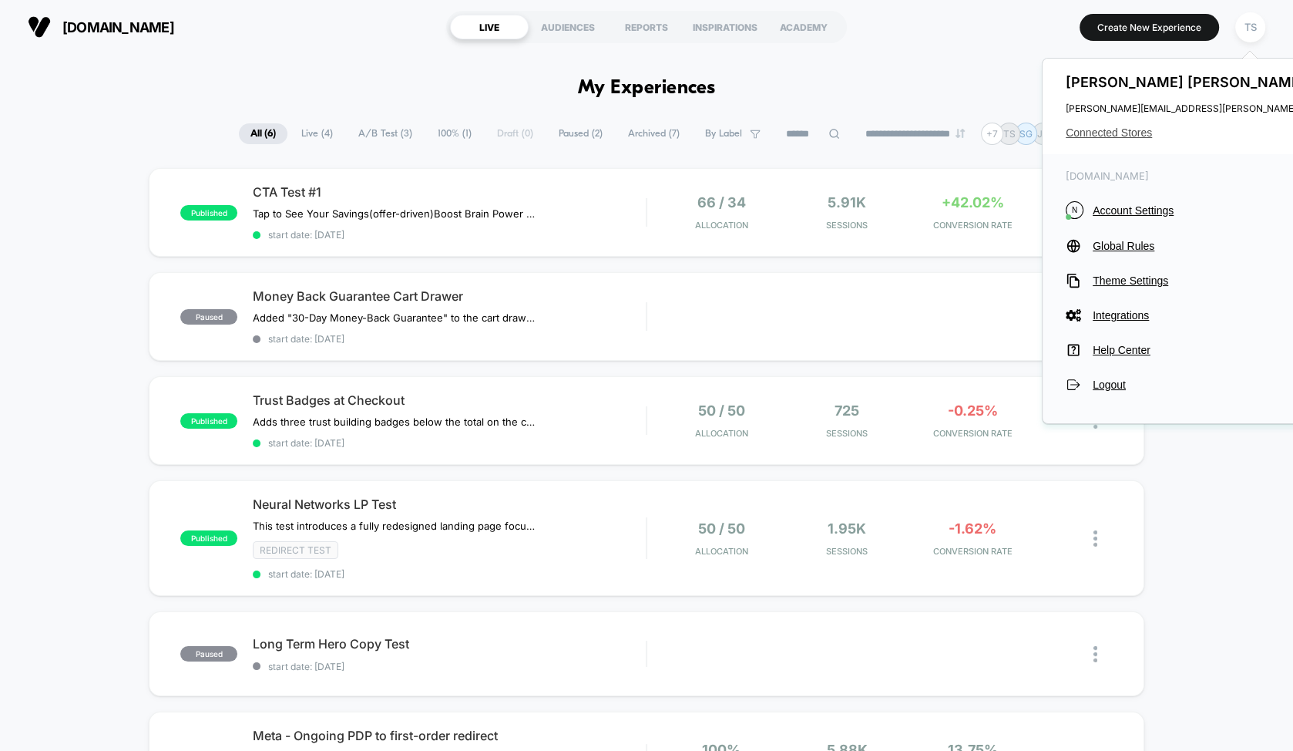
click at [1118, 136] on span "Connected Stores" at bounding box center [1219, 132] width 306 height 12
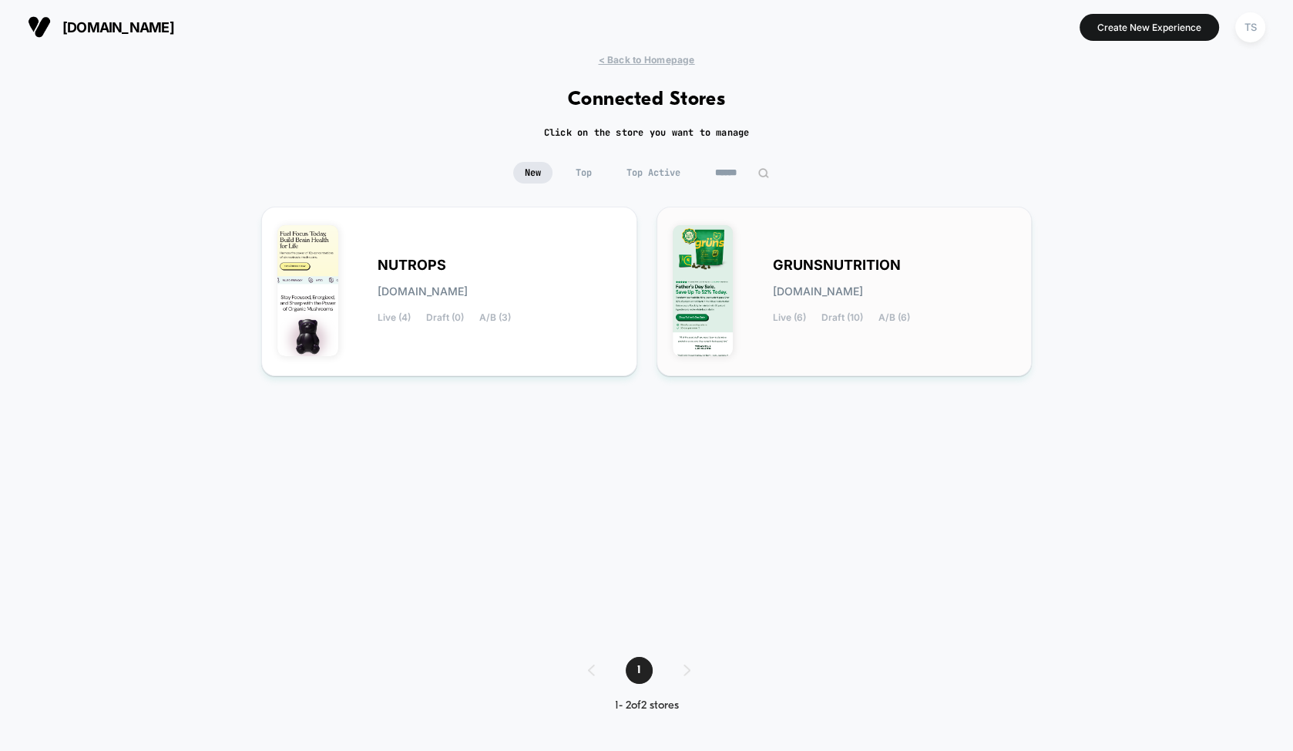
click at [755, 239] on div "GRUNSNUTRITION [DOMAIN_NAME] Live (6) Draft (10) A/B (6)" at bounding box center [845, 291] width 344 height 137
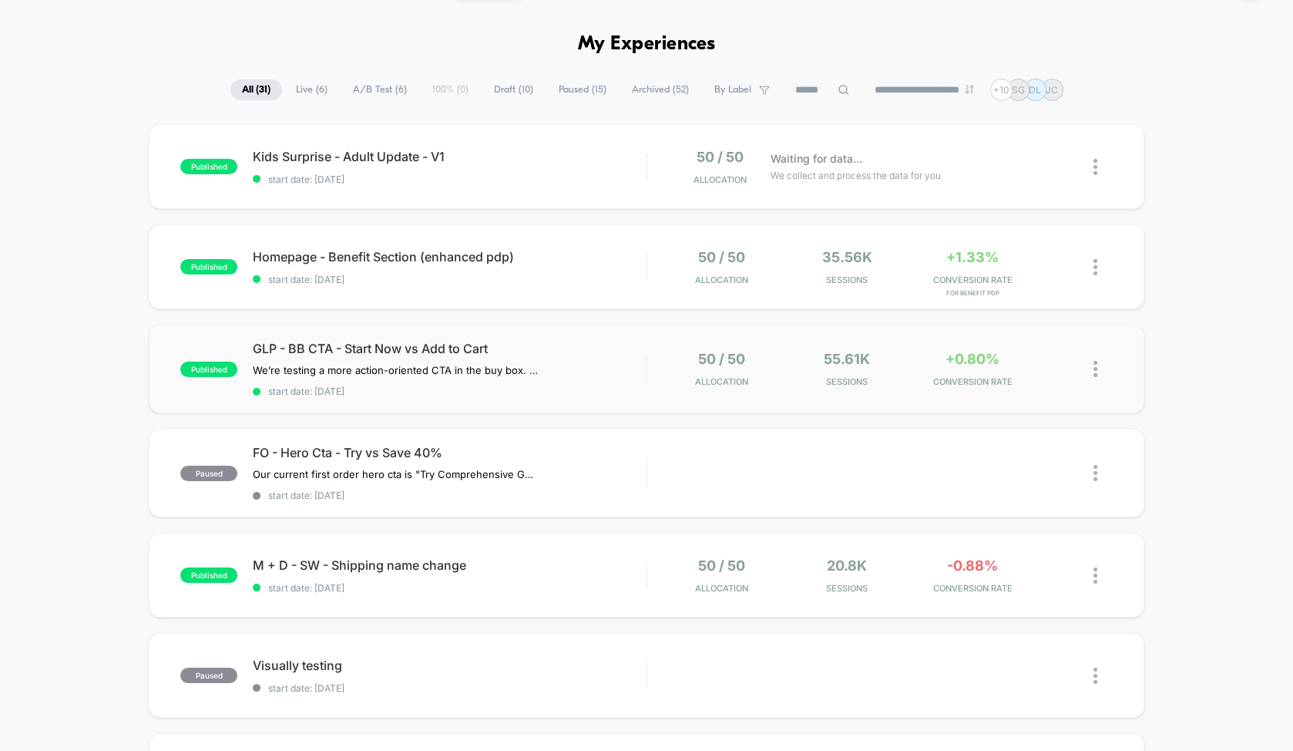
scroll to position [52, 0]
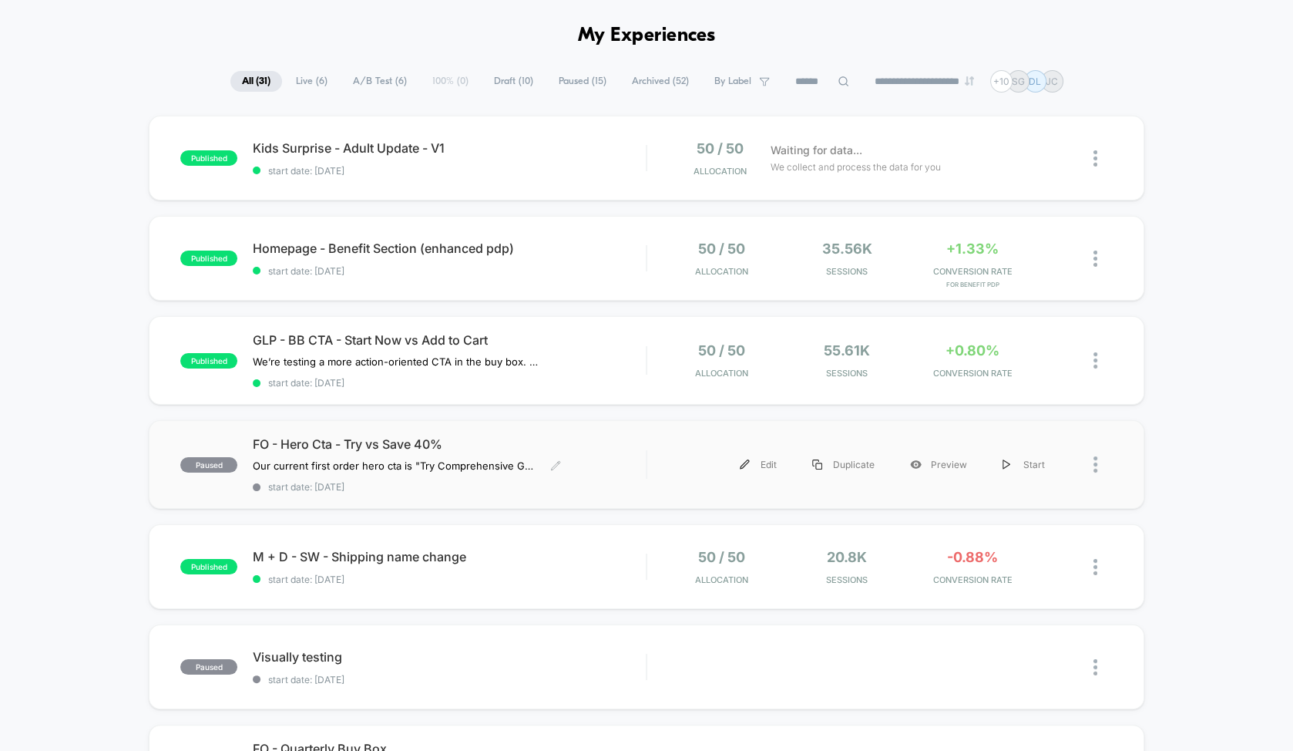
click at [516, 441] on span "FO - Hero Cta - Try vs Save 40%" at bounding box center [449, 443] width 393 height 15
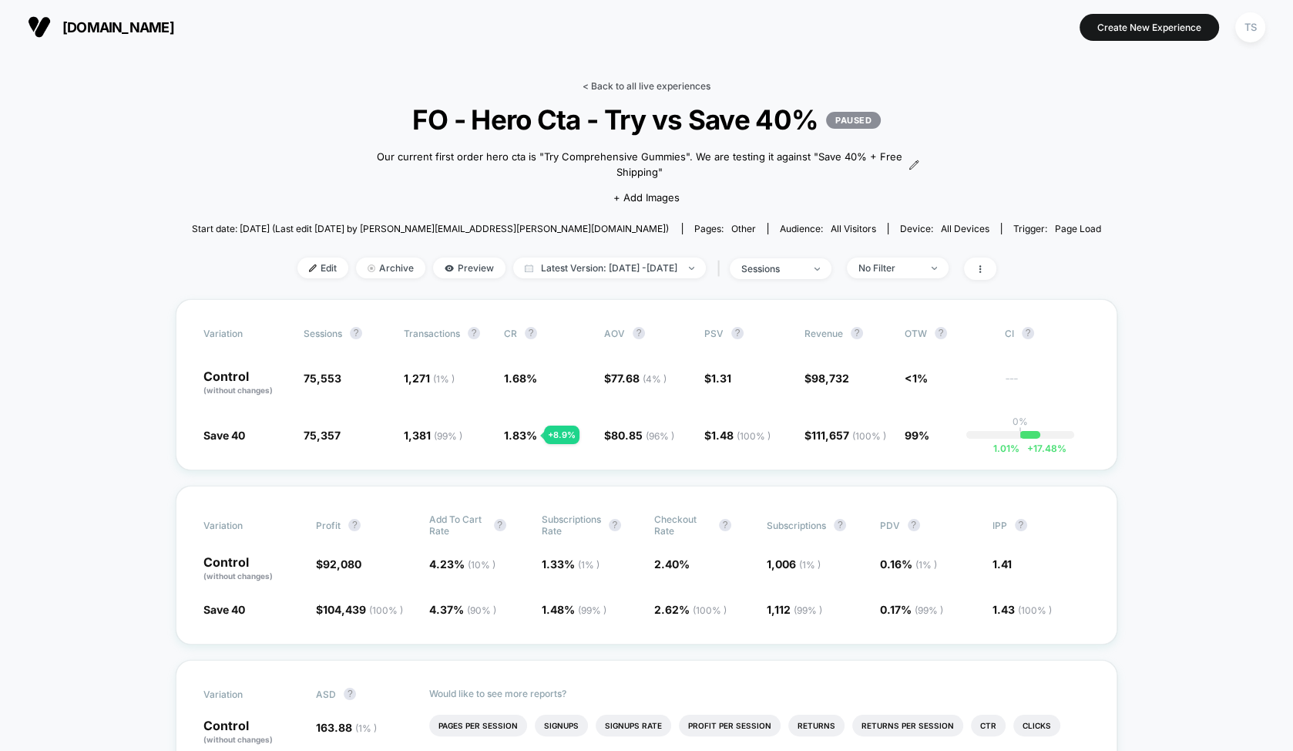
click at [653, 86] on link "< Back to all live experiences" at bounding box center [647, 86] width 128 height 12
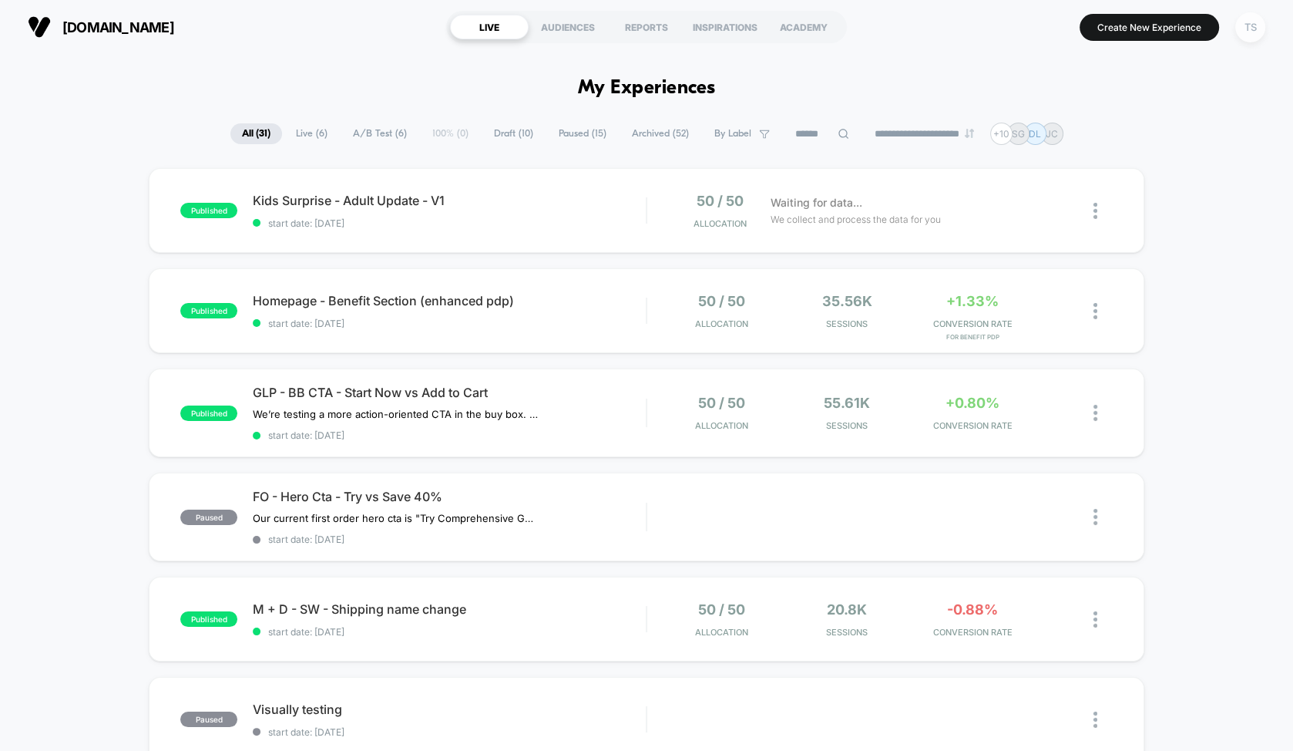
click at [1251, 26] on div "TS" at bounding box center [1251, 27] width 30 height 30
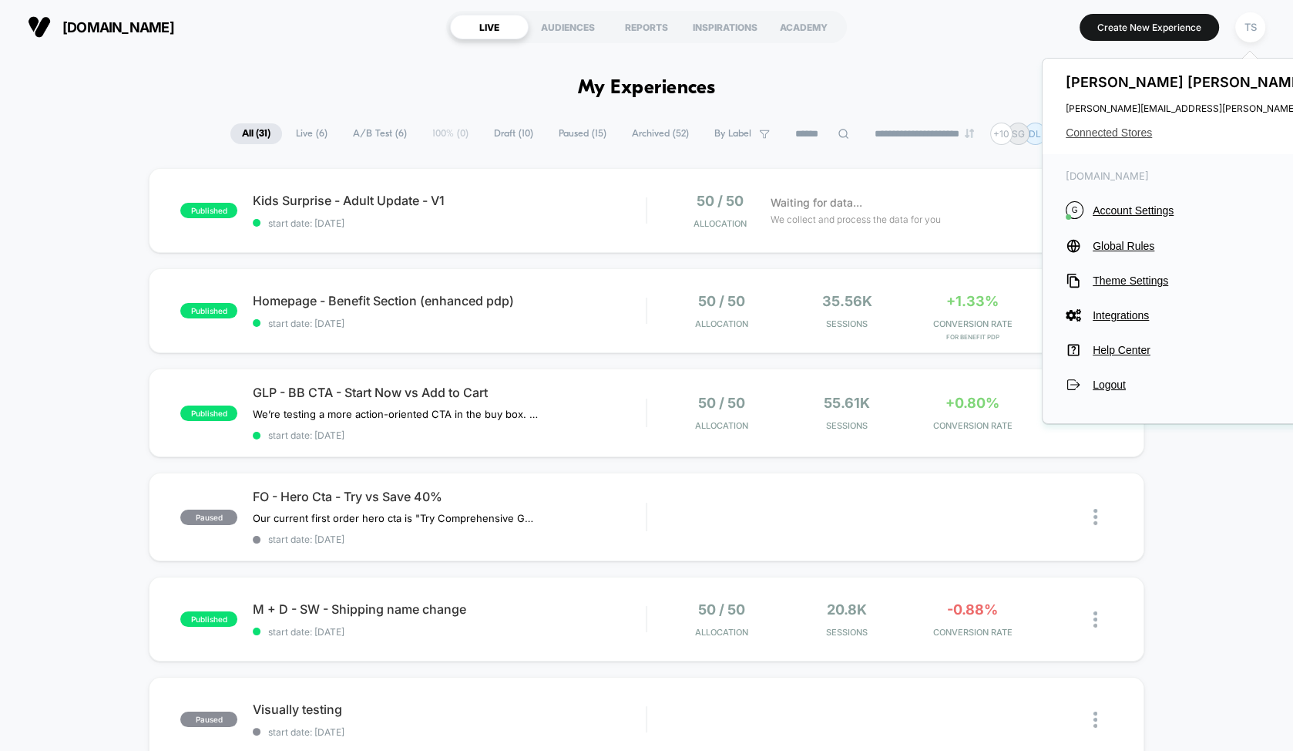
click at [1115, 134] on span "Connected Stores" at bounding box center [1219, 132] width 306 height 12
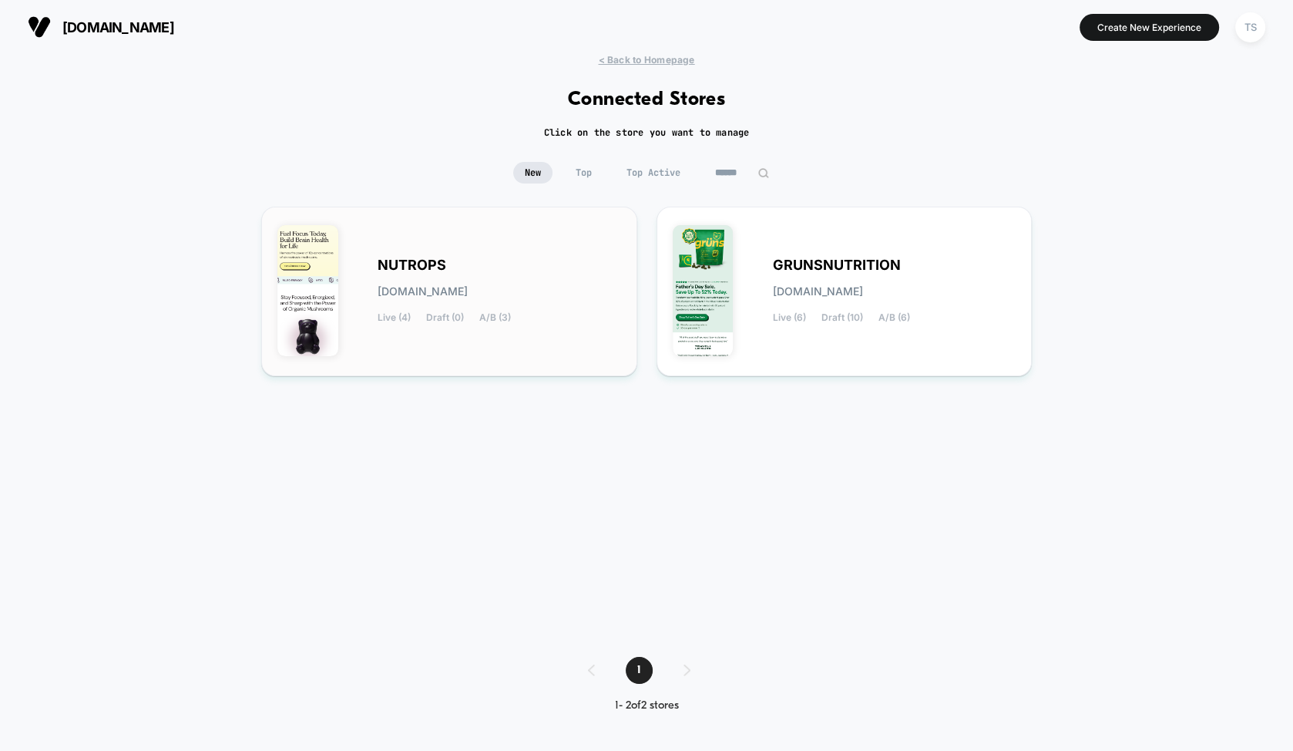
click at [544, 244] on div "NUTROPS [DOMAIN_NAME] Live (4) Draft (0) A/B (3)" at bounding box center [449, 291] width 344 height 137
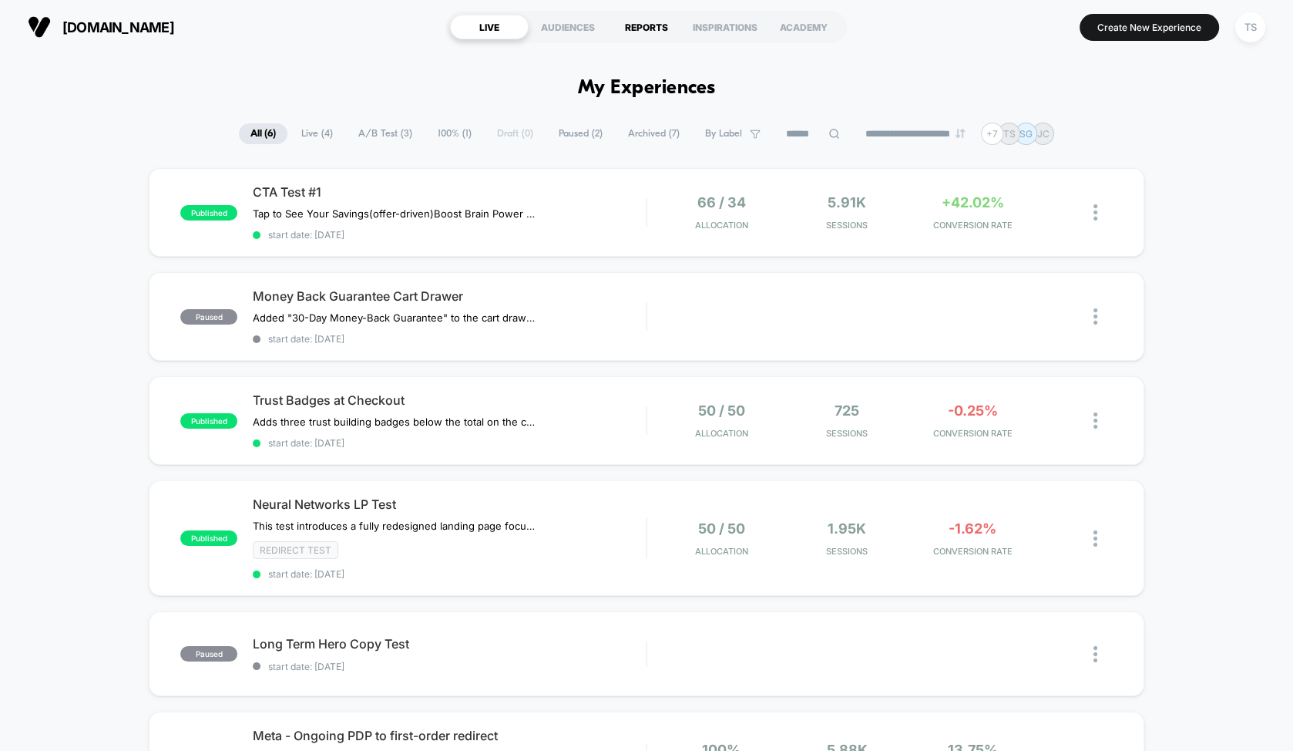
click at [646, 31] on div "REPORTS" at bounding box center [646, 27] width 79 height 25
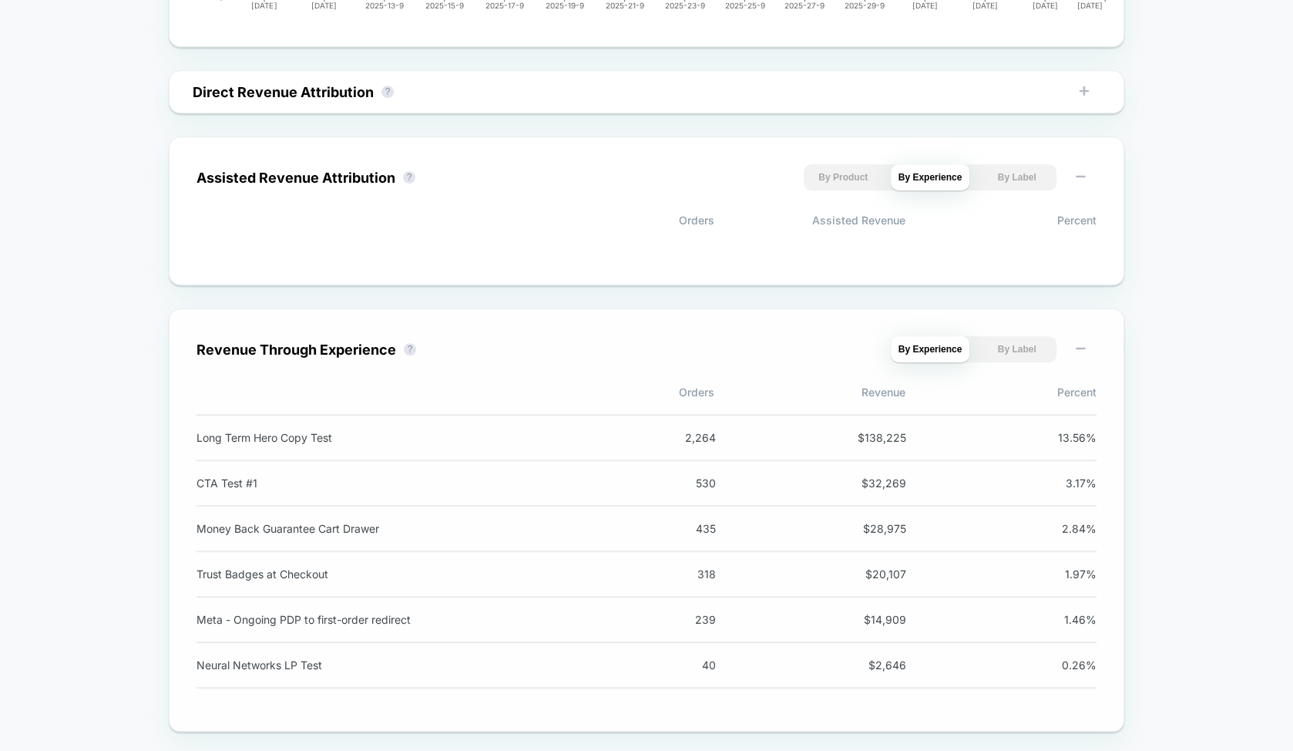
scroll to position [1031, 0]
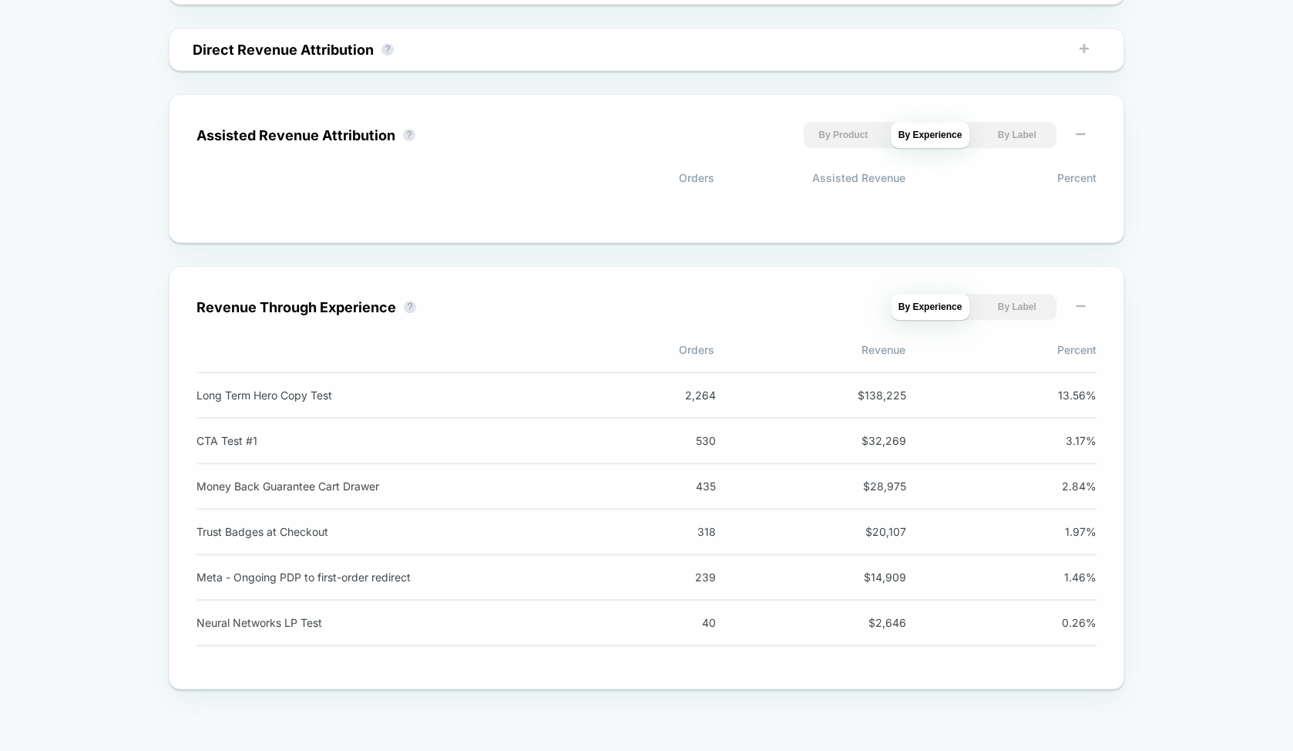
click at [1024, 311] on button "By Label" at bounding box center [1016, 307] width 79 height 26
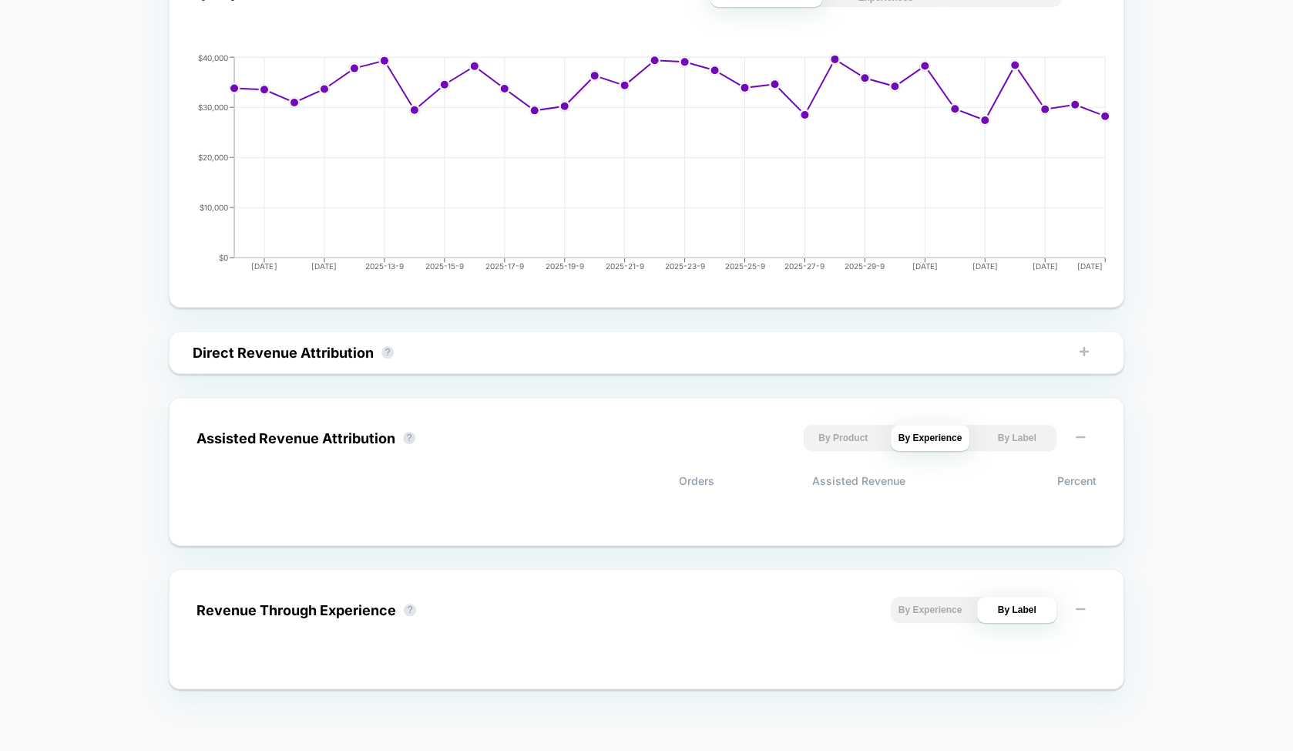
scroll to position [726, 0]
click at [944, 439] on button "By Experience" at bounding box center [930, 440] width 79 height 26
click at [1016, 439] on button "By Label" at bounding box center [1016, 440] width 79 height 26
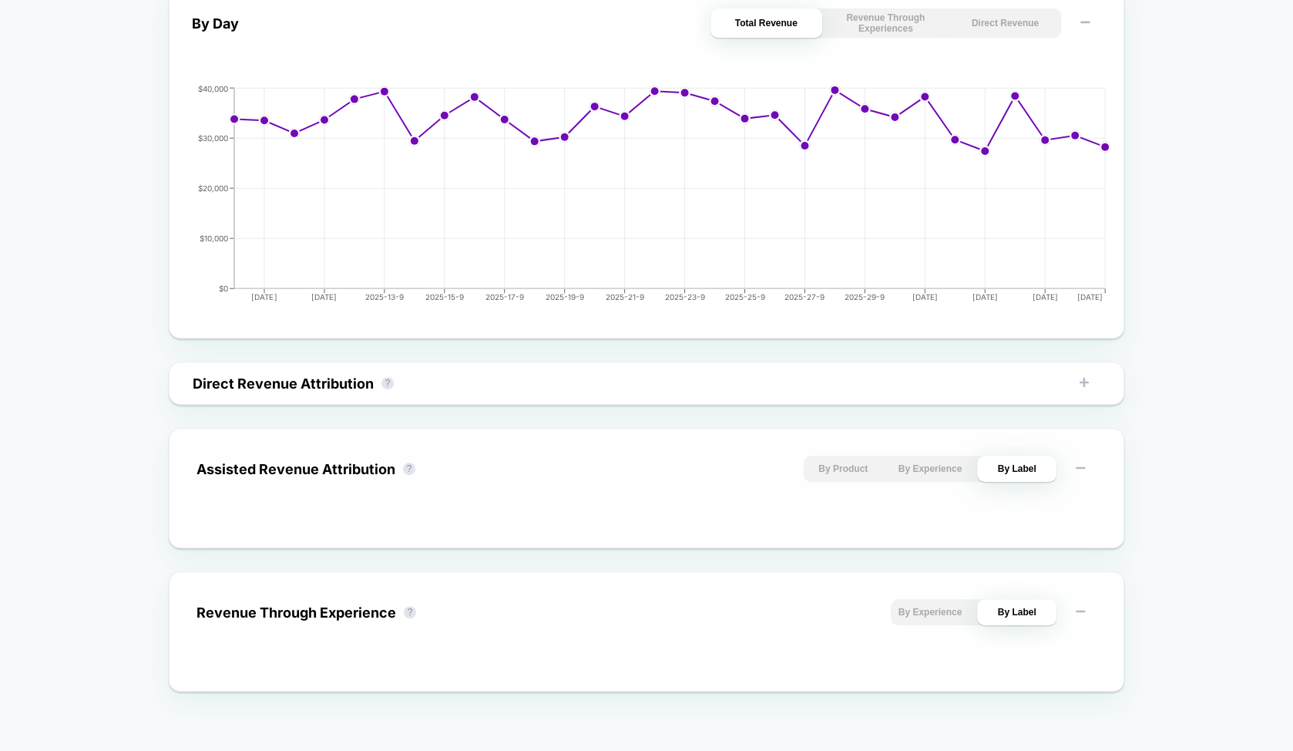
click at [845, 472] on button "By Product" at bounding box center [843, 469] width 79 height 26
click at [941, 462] on button "By Experience" at bounding box center [930, 469] width 79 height 26
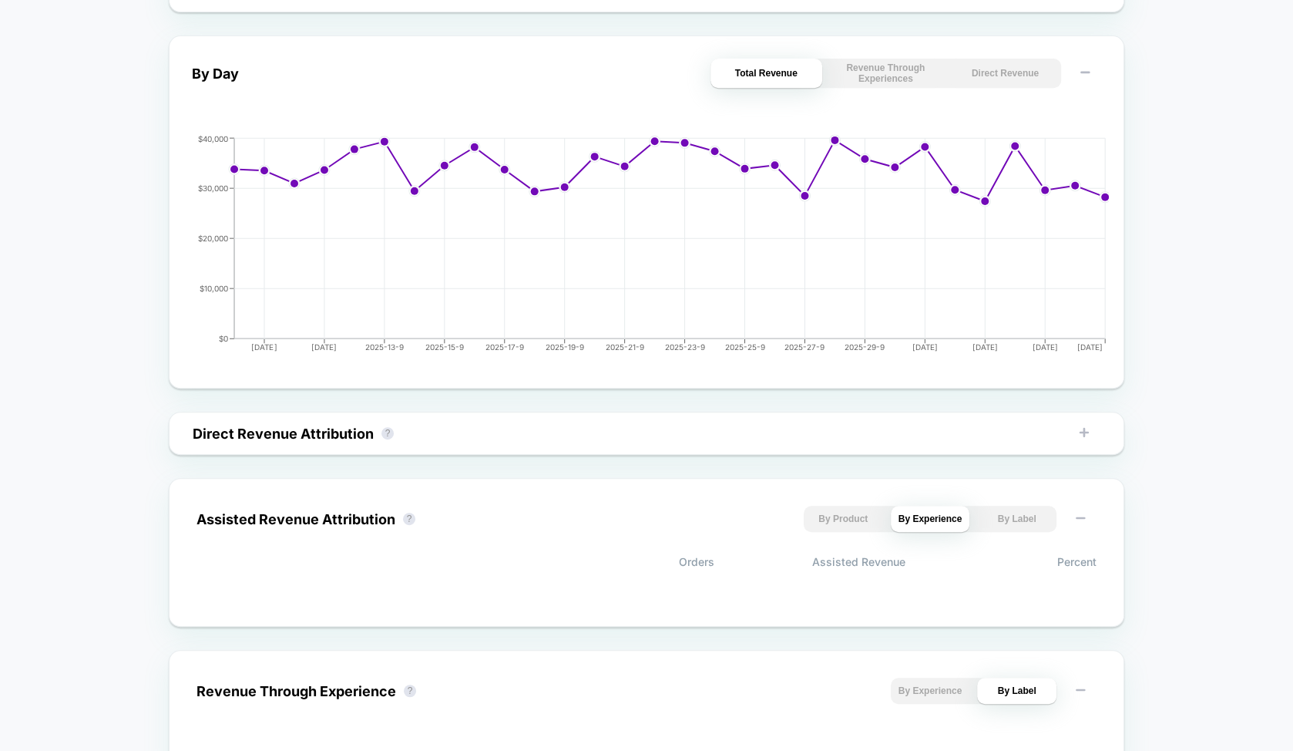
scroll to position [726, 0]
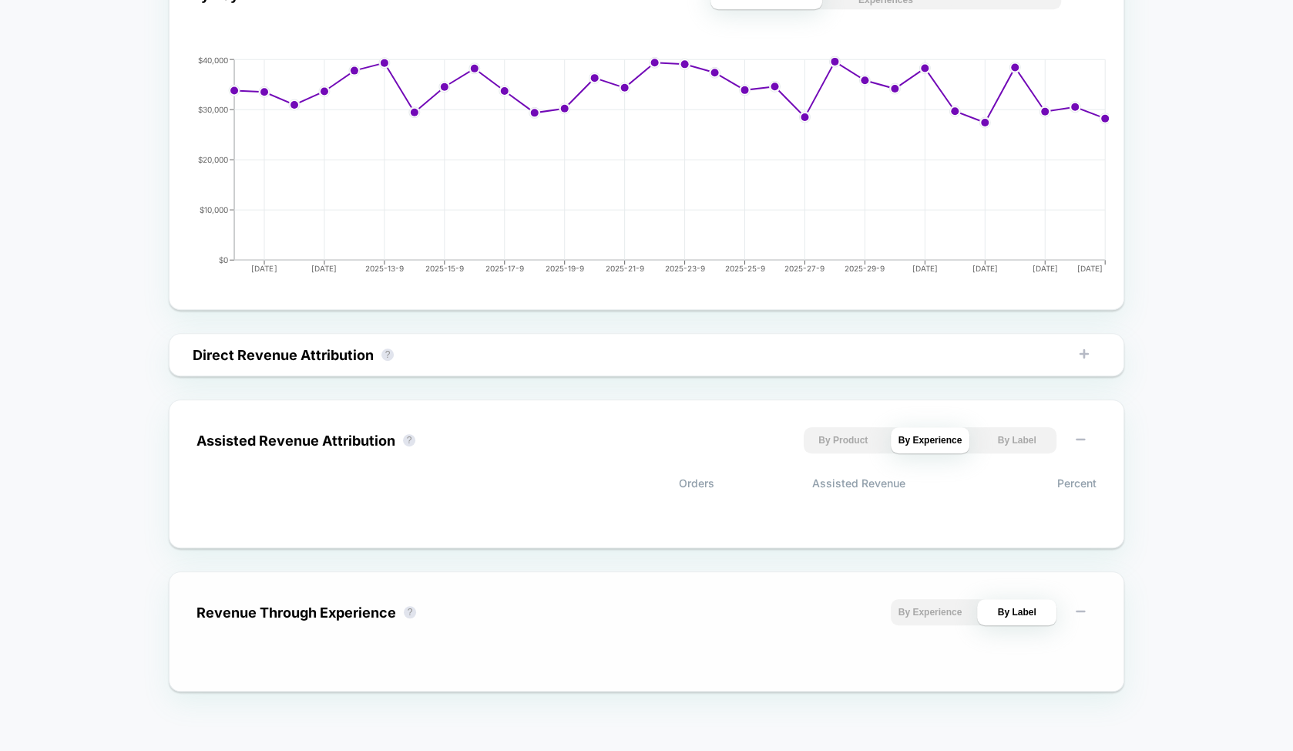
click at [916, 614] on button "By Experience" at bounding box center [930, 612] width 79 height 26
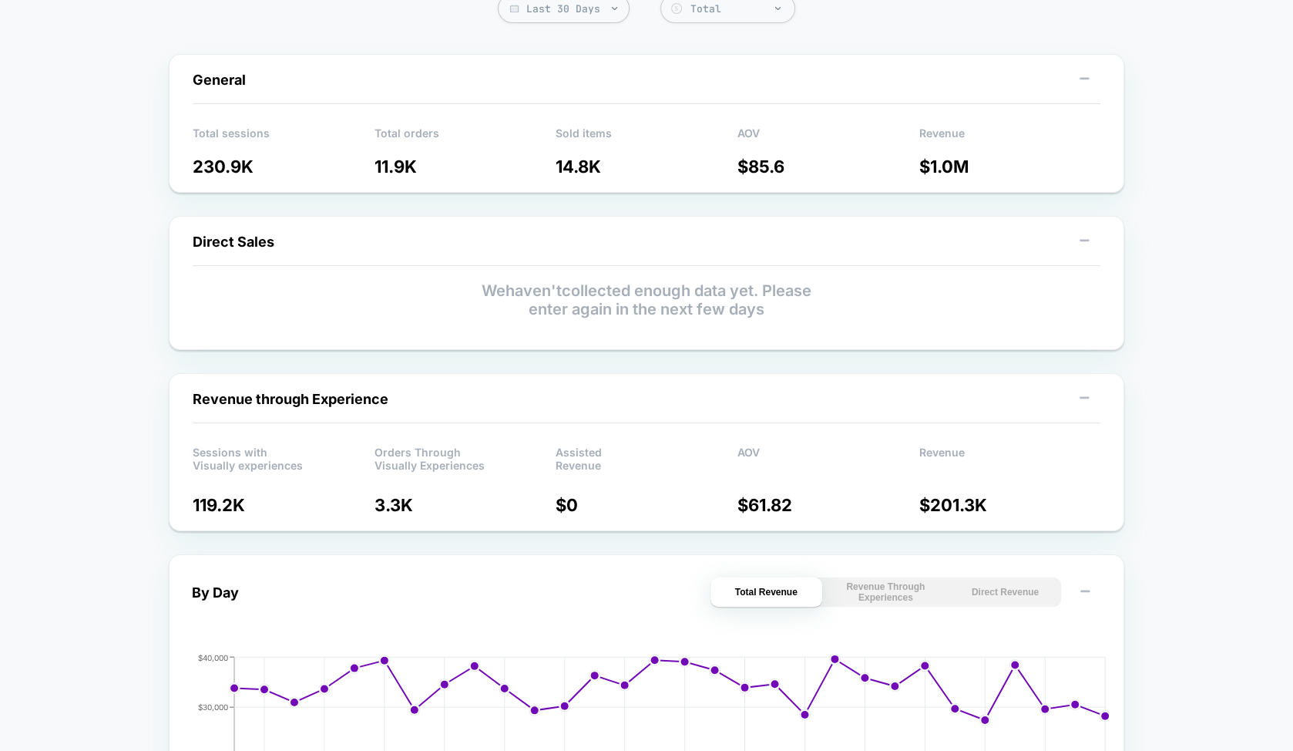
scroll to position [0, 0]
